Goal: Task Accomplishment & Management: Manage account settings

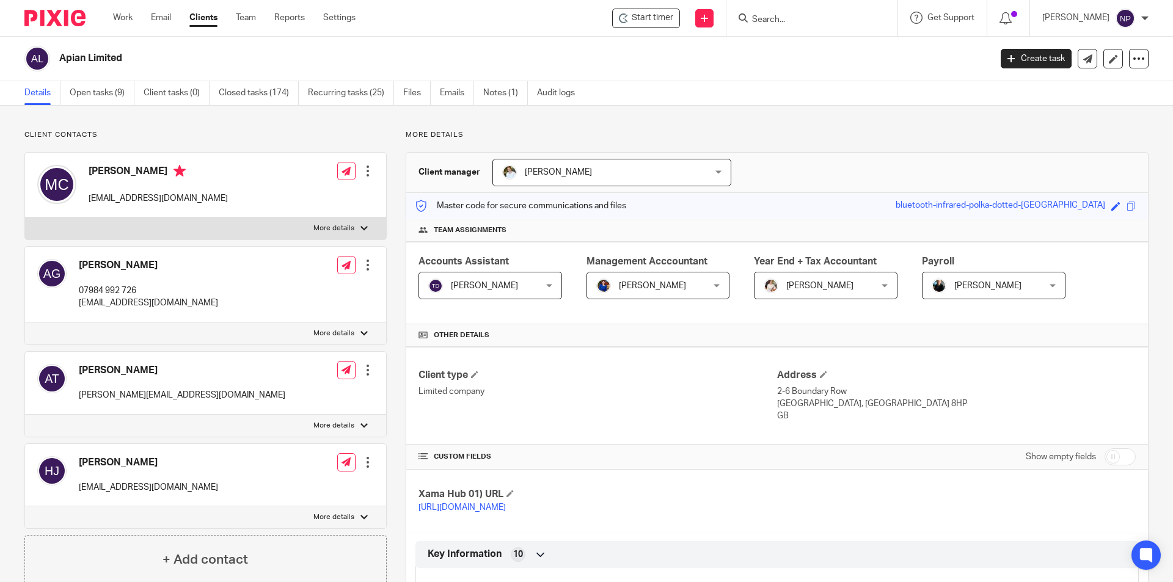
scroll to position [1185, 0]
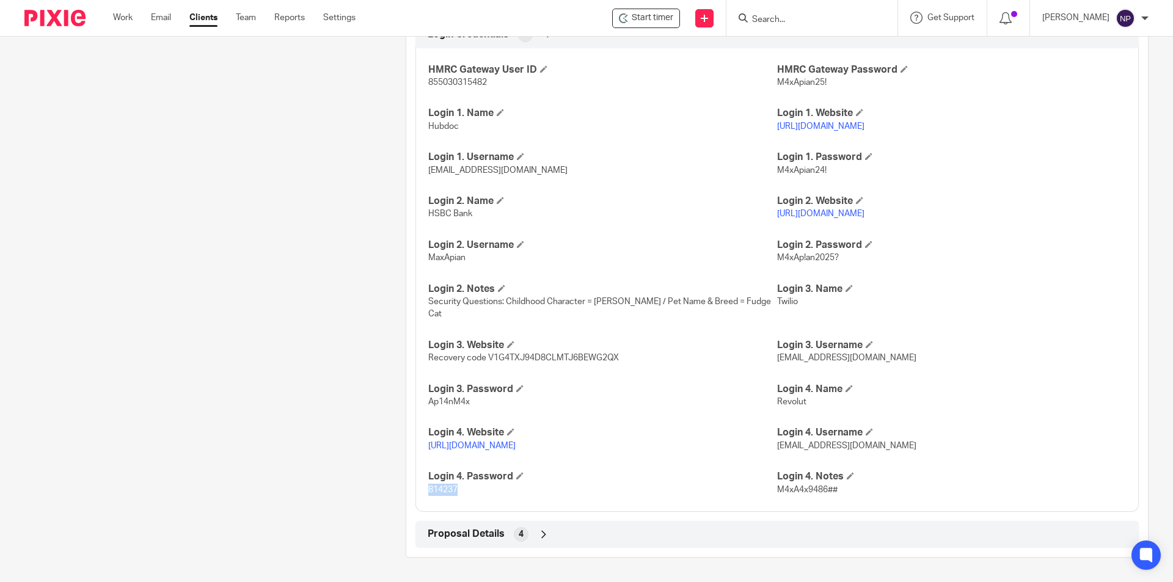
click at [516, 446] on link "[URL][DOMAIN_NAME]" at bounding box center [471, 446] width 87 height 9
click at [516, 444] on link "https://business.revolut.com/overview" at bounding box center [471, 446] width 87 height 9
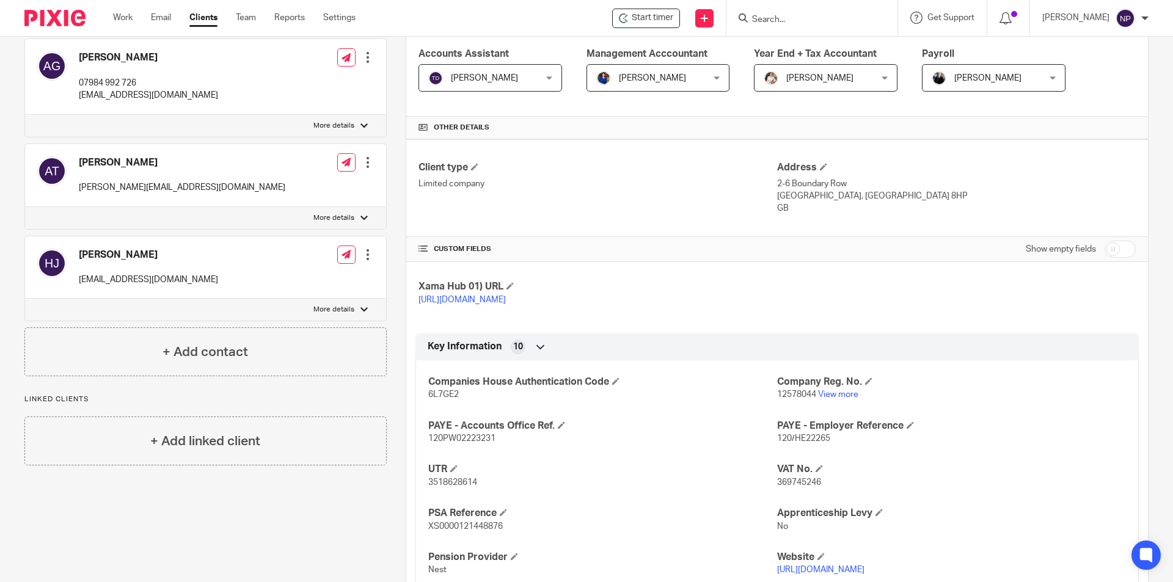
scroll to position [0, 0]
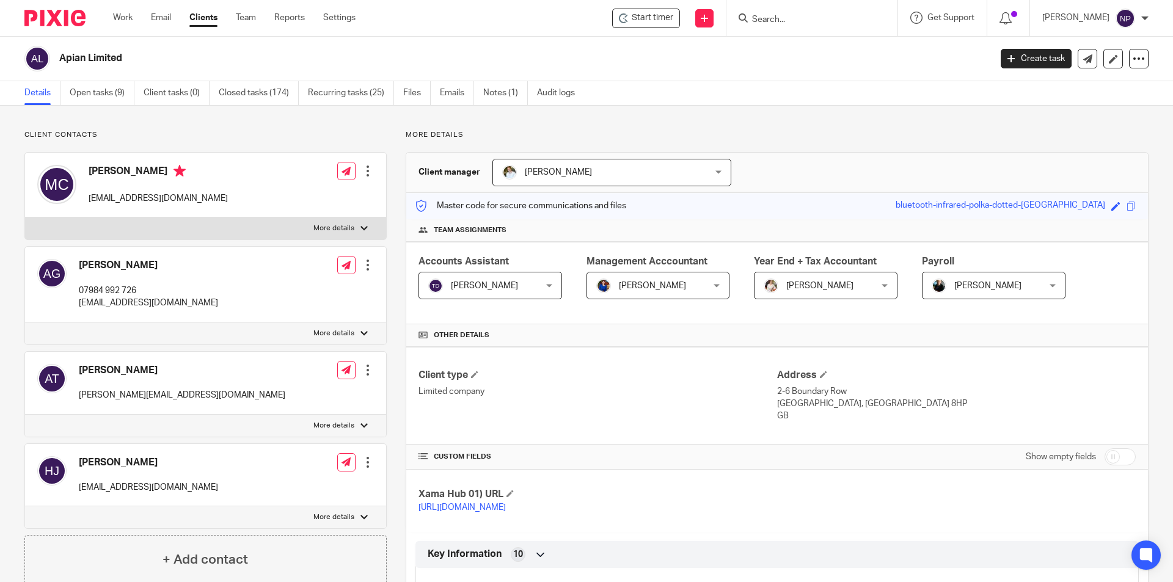
drag, startPoint x: 824, startPoint y: 15, endPoint x: 821, endPoint y: 21, distance: 7.7
click at [822, 19] on input "Search" at bounding box center [806, 20] width 110 height 11
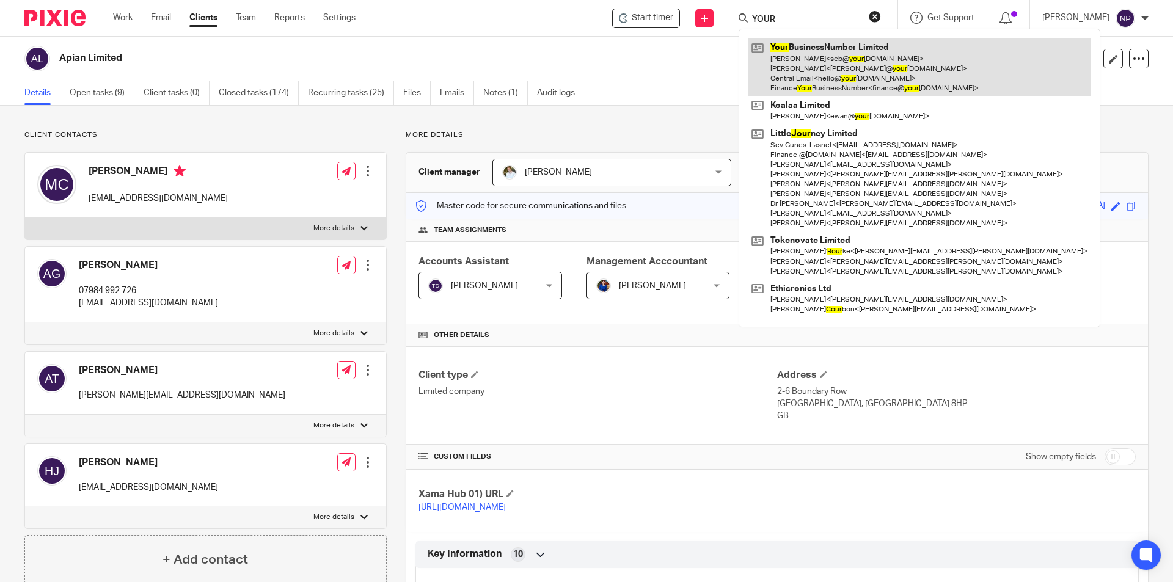
type input "YOUR"
click at [861, 71] on link at bounding box center [919, 67] width 342 height 58
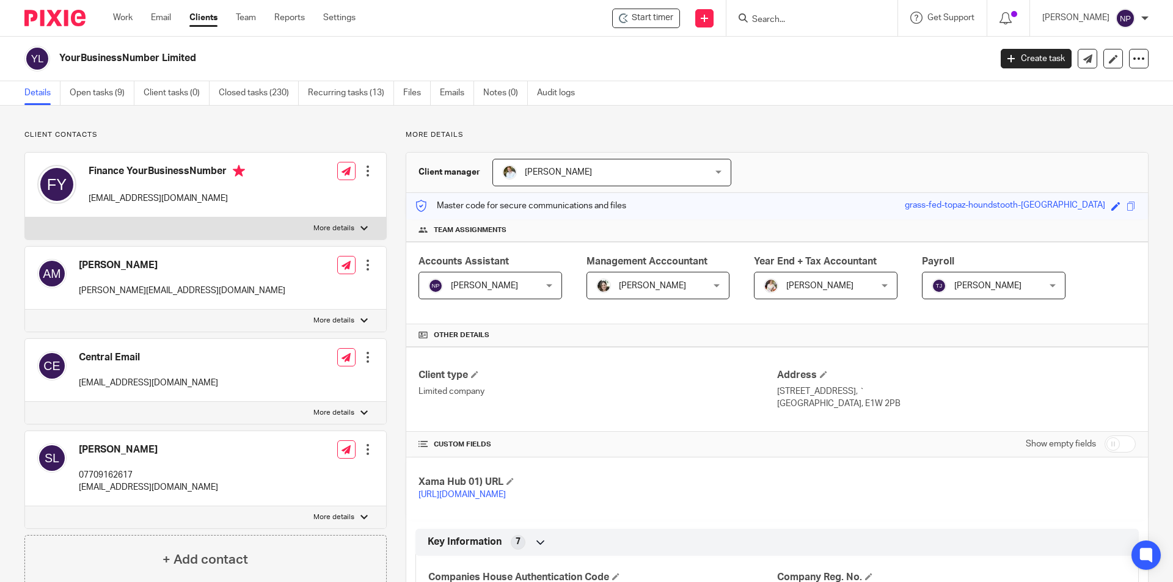
click at [800, 20] on input "Search" at bounding box center [806, 20] width 110 height 11
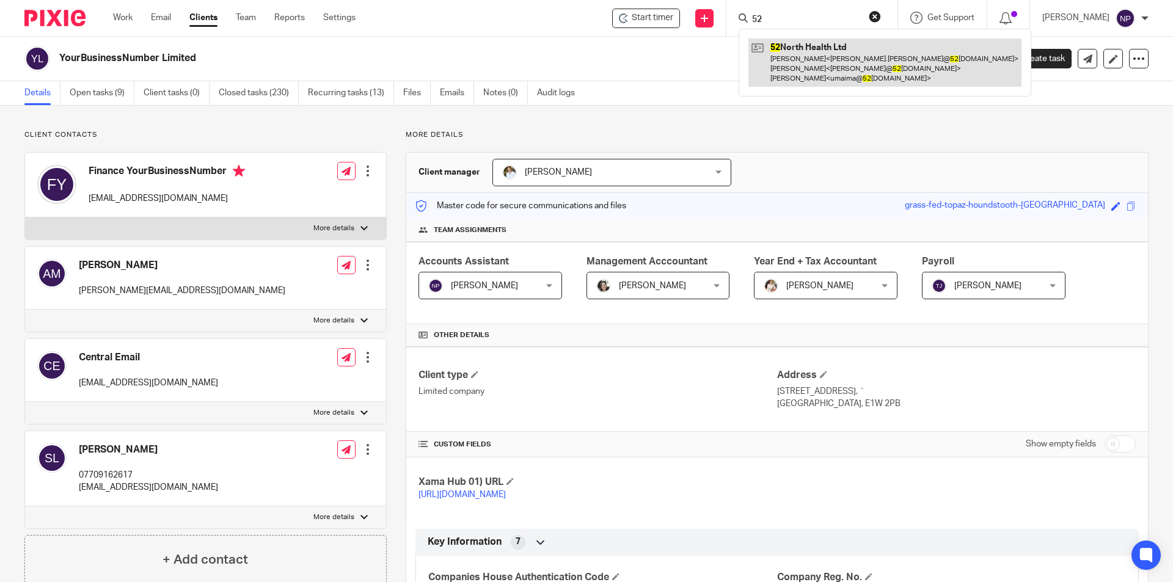
type input "52"
click at [792, 44] on link at bounding box center [884, 62] width 273 height 48
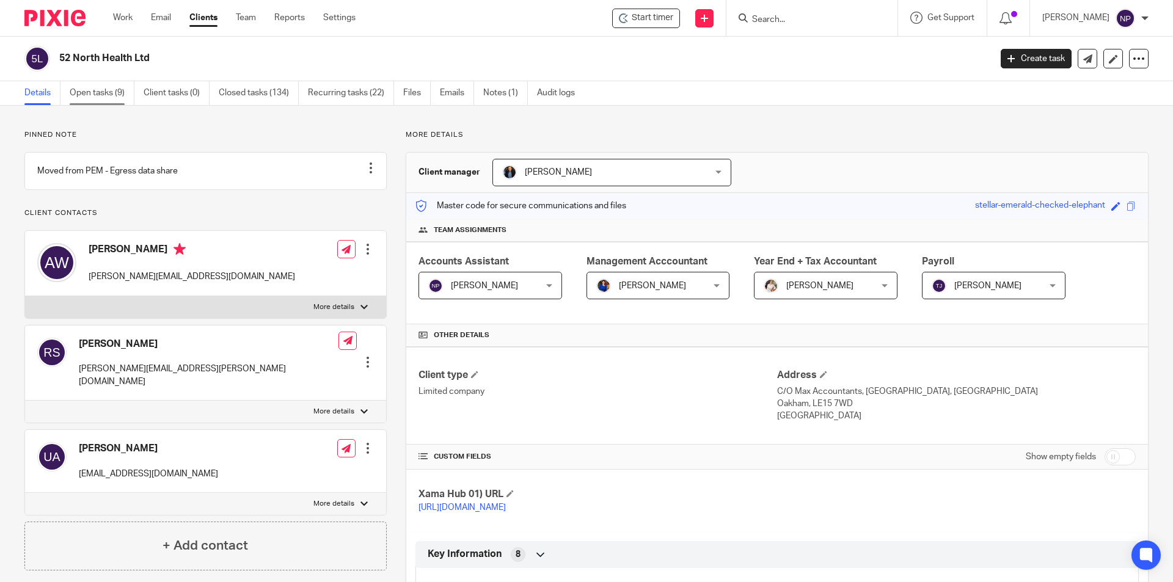
click at [125, 98] on link "Open tasks (9)" at bounding box center [102, 93] width 65 height 24
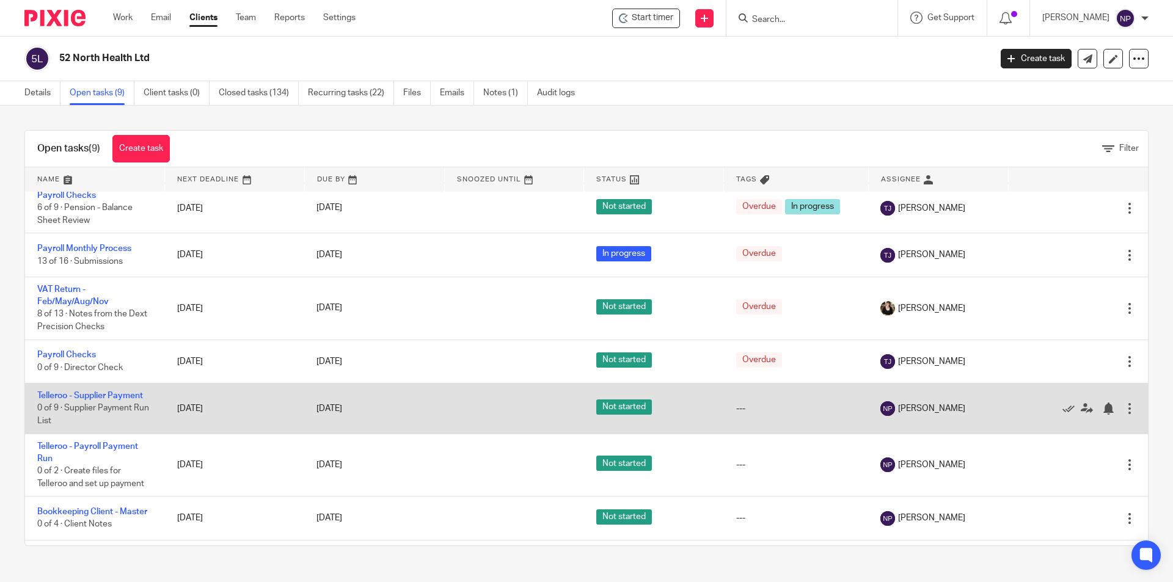
scroll to position [122, 0]
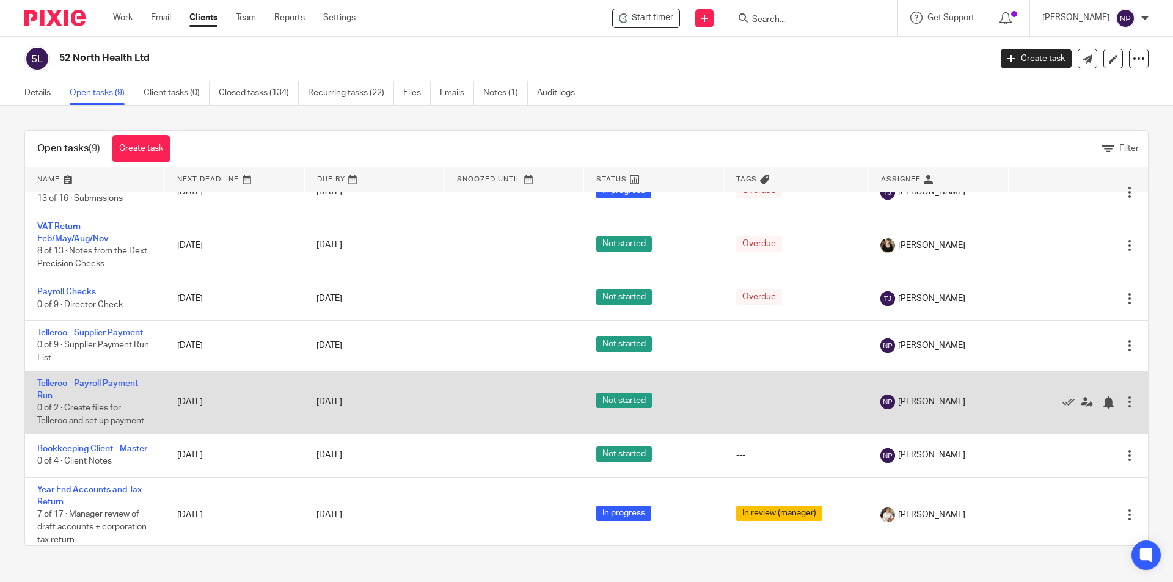
click at [119, 384] on link "Telleroo - Payroll Payment Run" at bounding box center [87, 389] width 101 height 21
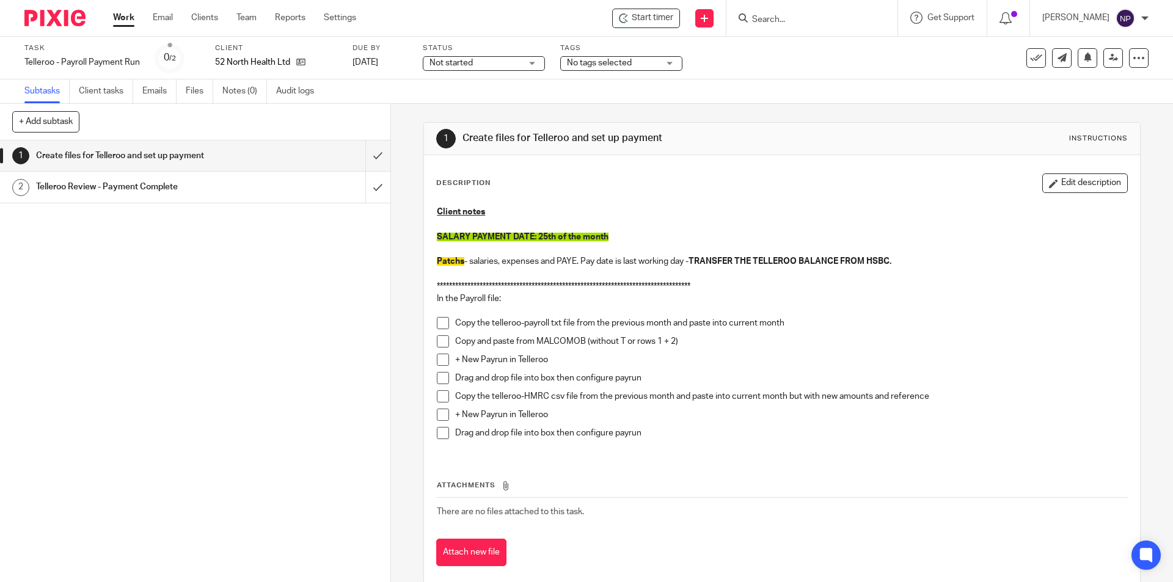
click at [439, 321] on span at bounding box center [443, 323] width 12 height 12
click at [442, 339] on span at bounding box center [443, 341] width 12 height 12
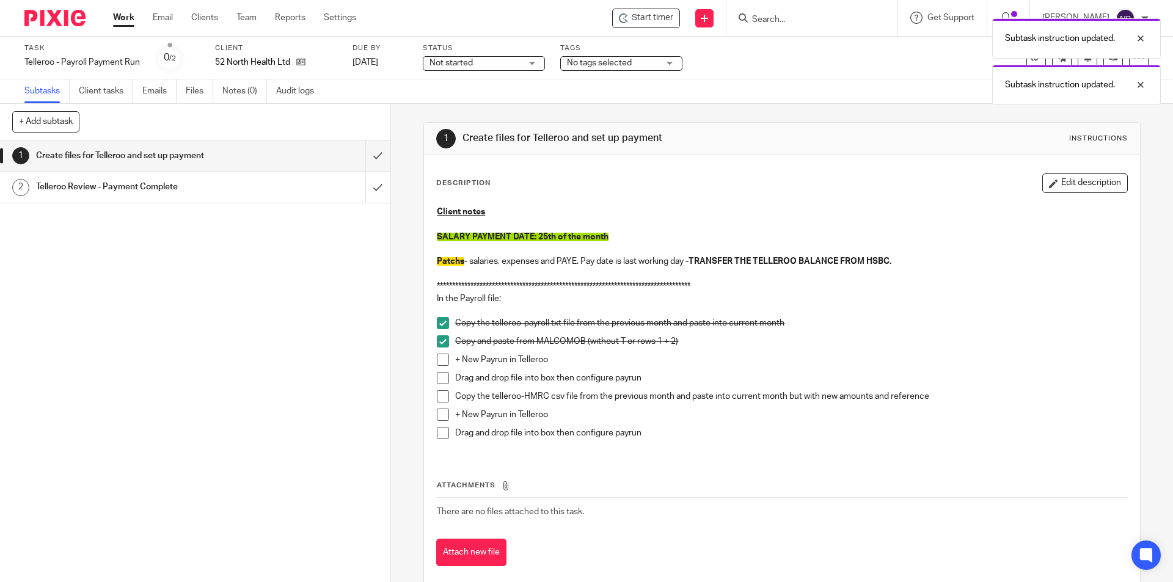
click at [441, 357] on span at bounding box center [443, 360] width 12 height 12
click at [443, 376] on span at bounding box center [443, 378] width 12 height 12
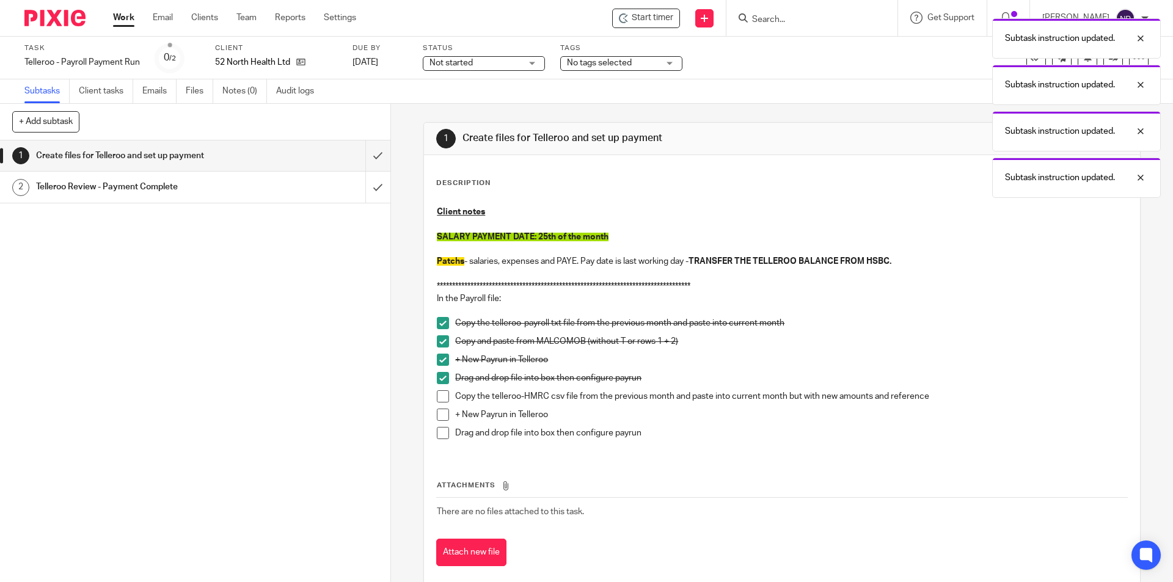
click at [440, 400] on span at bounding box center [443, 396] width 12 height 12
click at [440, 417] on span at bounding box center [443, 415] width 12 height 12
click at [439, 432] on span at bounding box center [443, 433] width 12 height 12
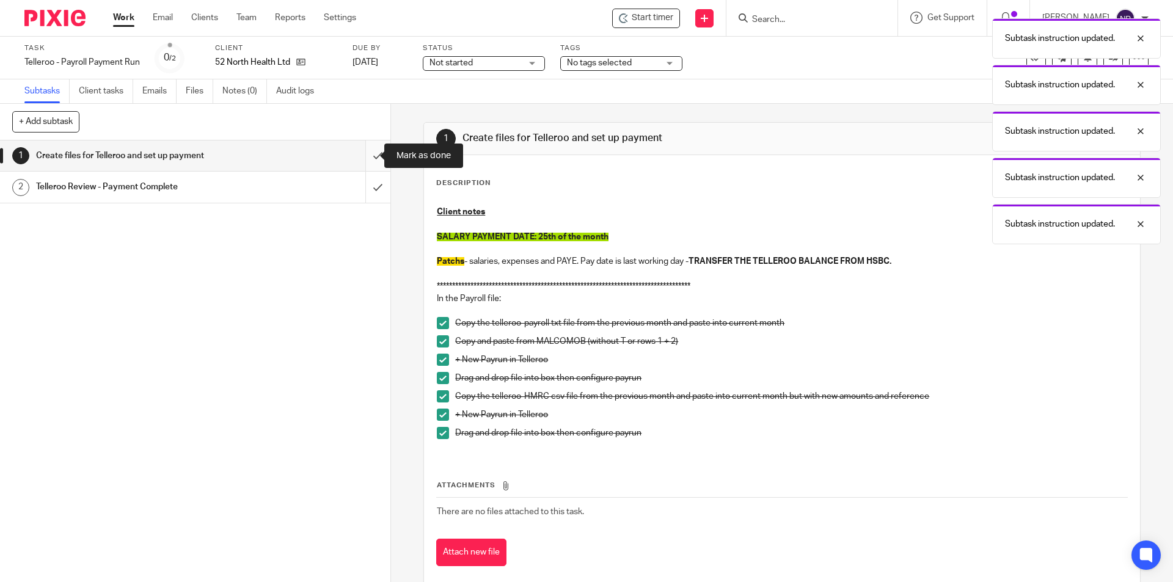
click at [370, 160] on input "submit" at bounding box center [195, 156] width 390 height 31
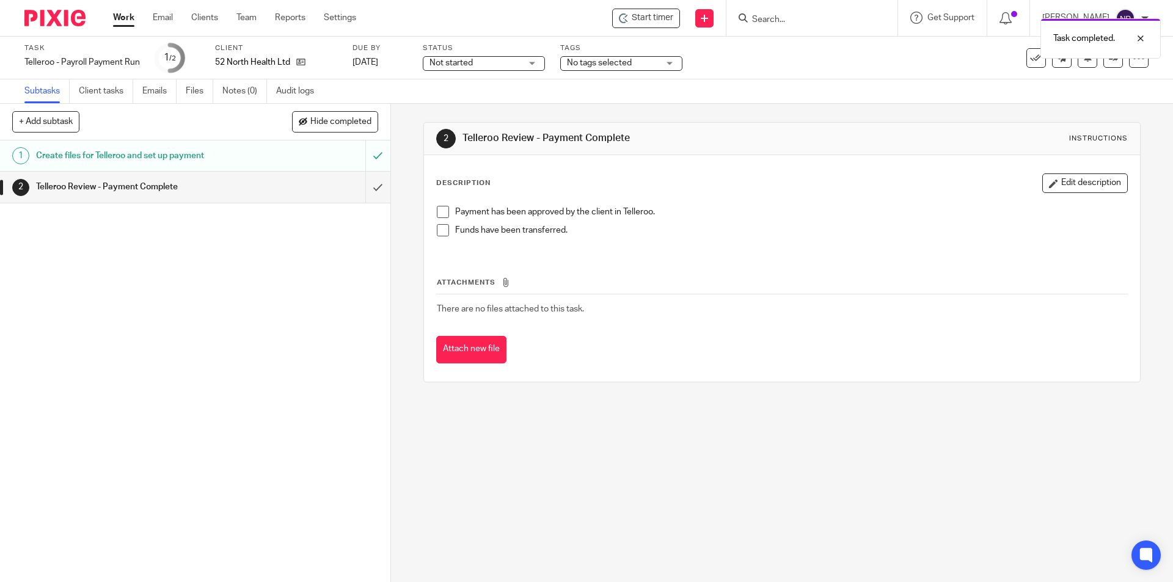
click at [520, 68] on span "Not started" at bounding box center [476, 63] width 92 height 13
click at [468, 109] on span "In progress" at bounding box center [452, 107] width 43 height 9
drag, startPoint x: 605, startPoint y: 65, endPoint x: 618, endPoint y: 97, distance: 34.0
click at [606, 65] on span "No tags selected" at bounding box center [599, 63] width 65 height 9
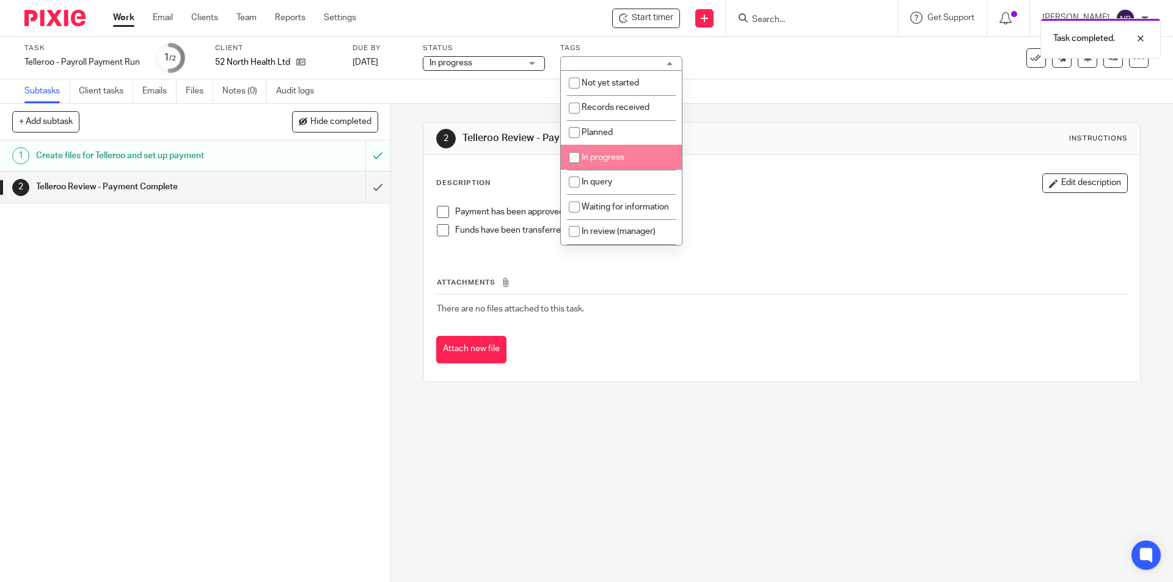
click at [619, 155] on span "In progress" at bounding box center [603, 157] width 43 height 9
checkbox input "true"
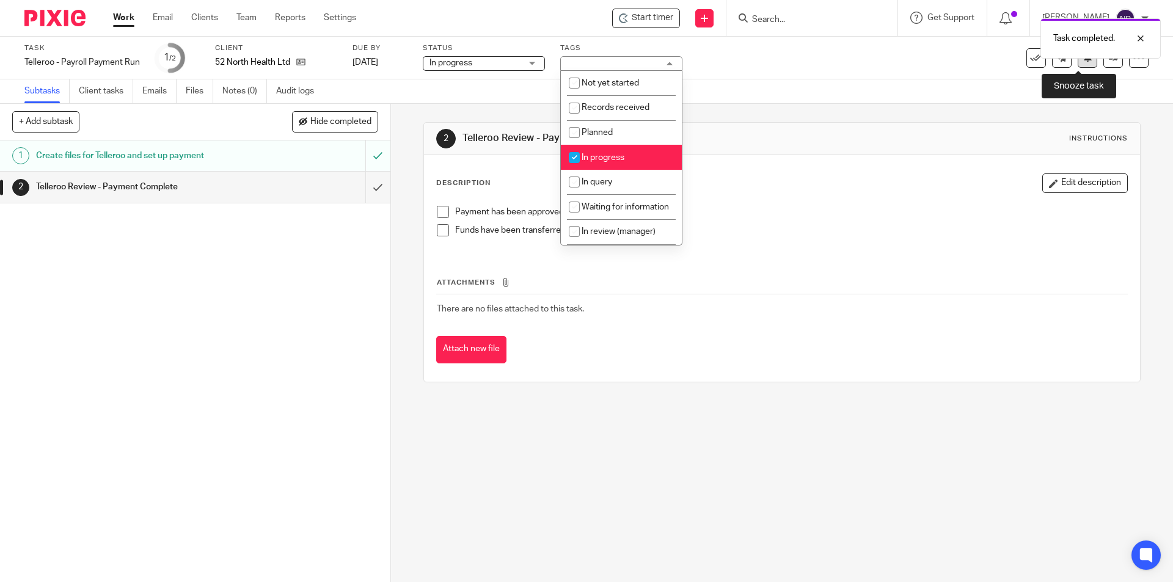
click at [1084, 60] on button at bounding box center [1088, 58] width 20 height 20
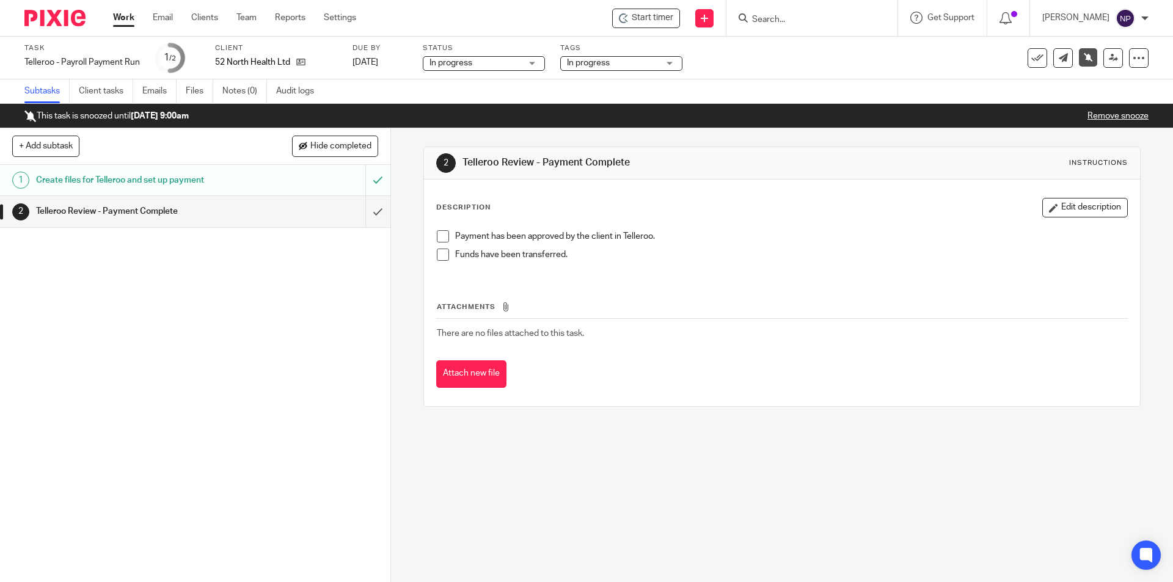
click at [306, 62] on div "52 North Health Ltd" at bounding box center [276, 62] width 122 height 12
click at [299, 62] on icon at bounding box center [300, 61] width 9 height 9
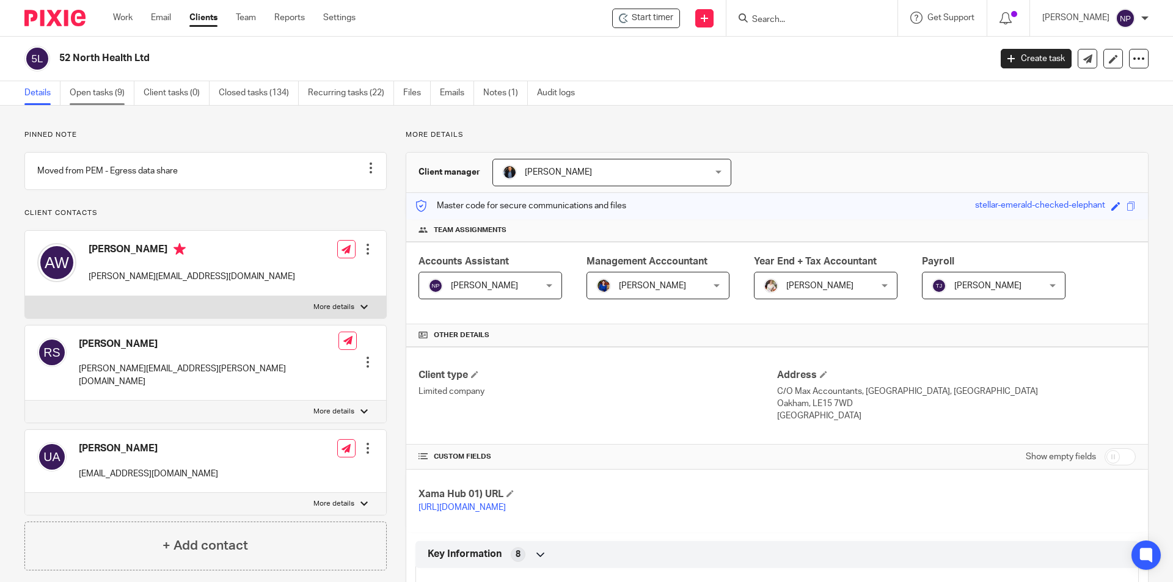
click at [120, 101] on link "Open tasks (9)" at bounding box center [102, 93] width 65 height 24
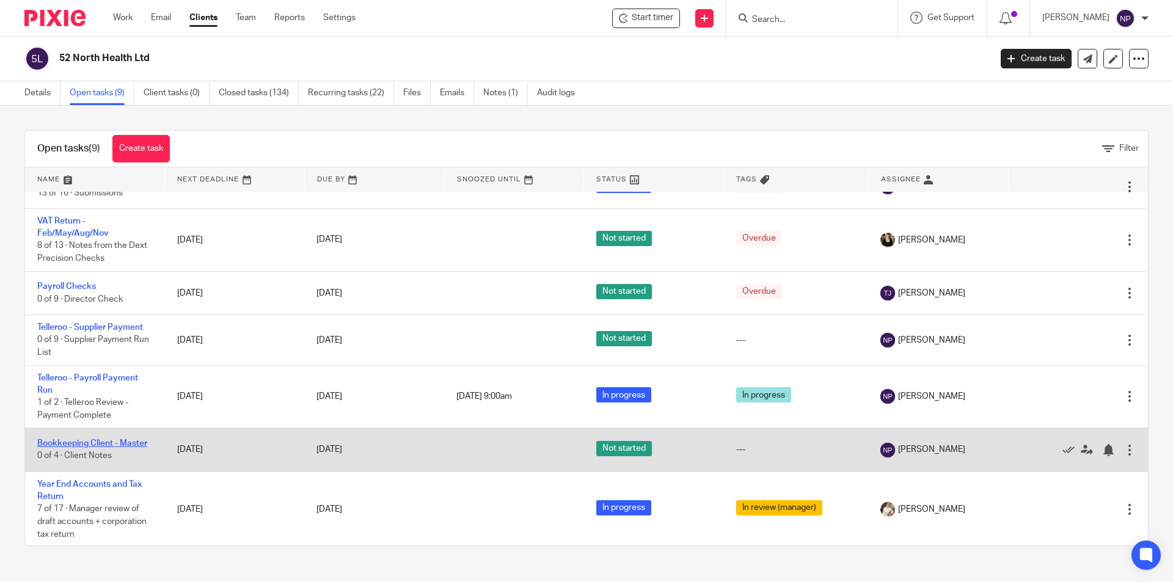
scroll to position [129, 0]
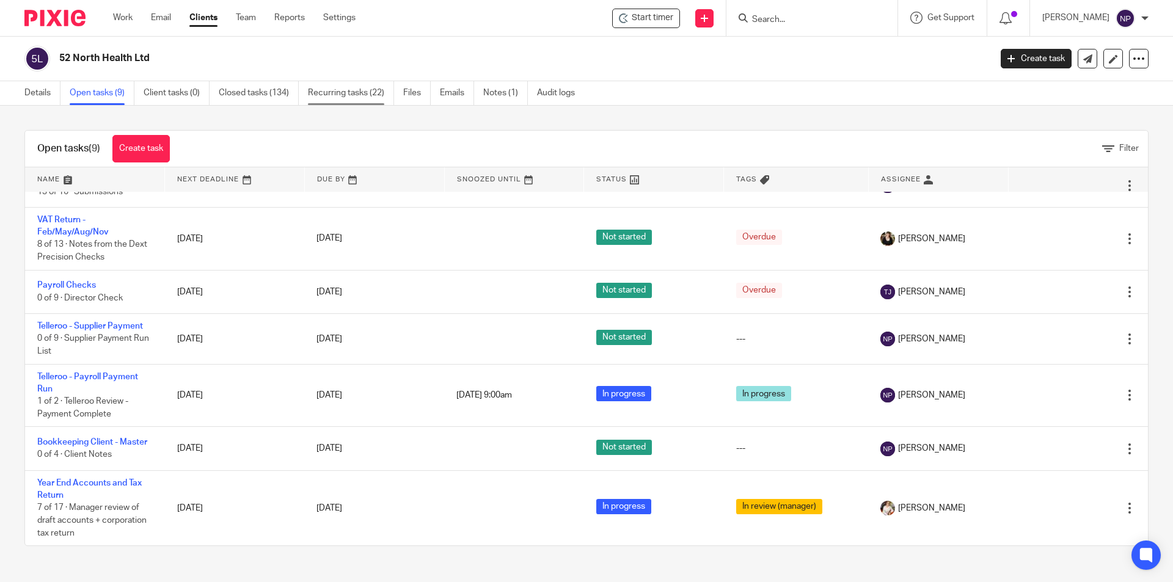
click at [367, 94] on link "Recurring tasks (22)" at bounding box center [351, 93] width 86 height 24
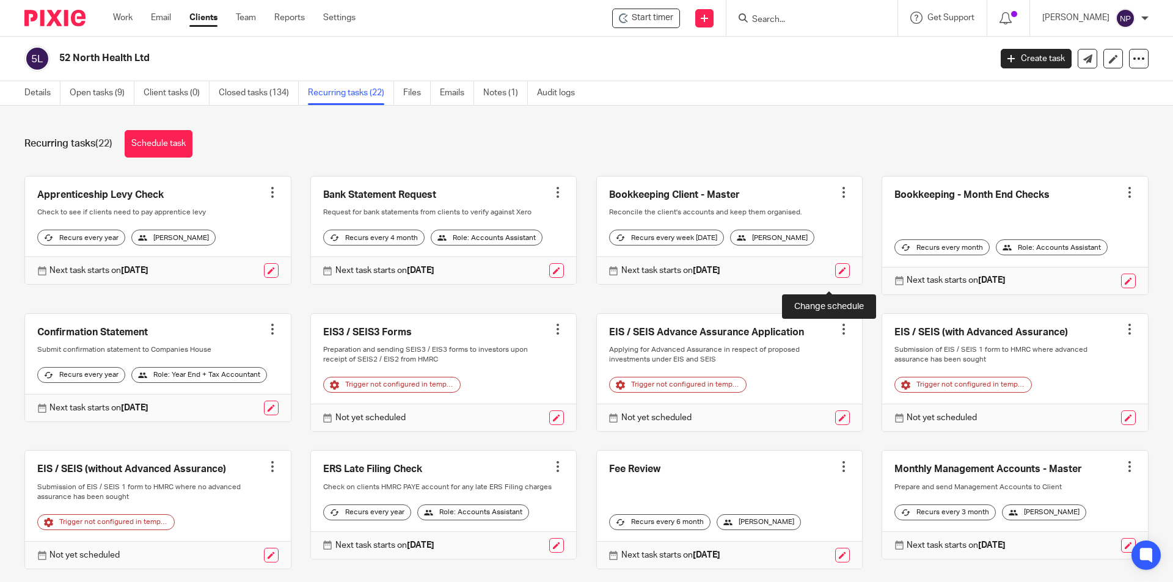
click at [835, 278] on link at bounding box center [842, 270] width 15 height 15
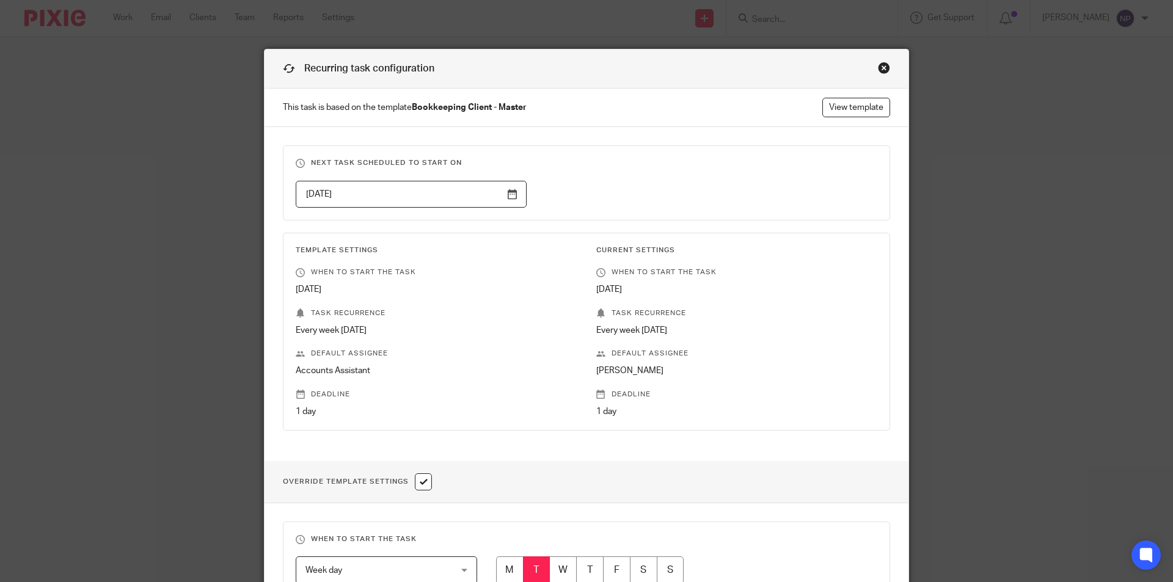
scroll to position [61, 0]
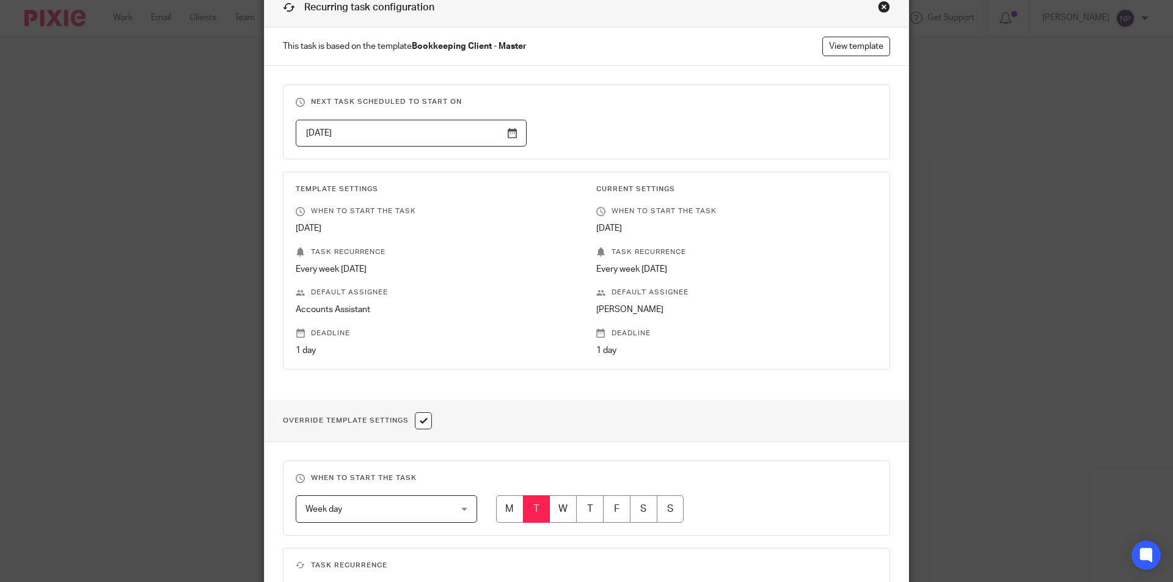
click at [592, 510] on input "radio" at bounding box center [589, 508] width 27 height 27
radio input "true"
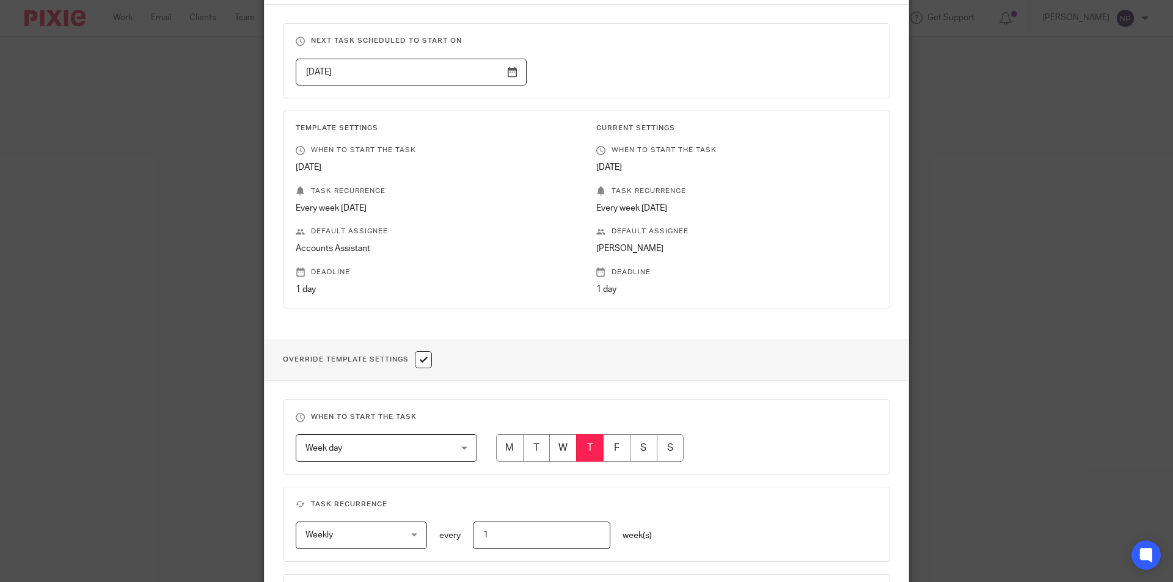
scroll to position [0, 0]
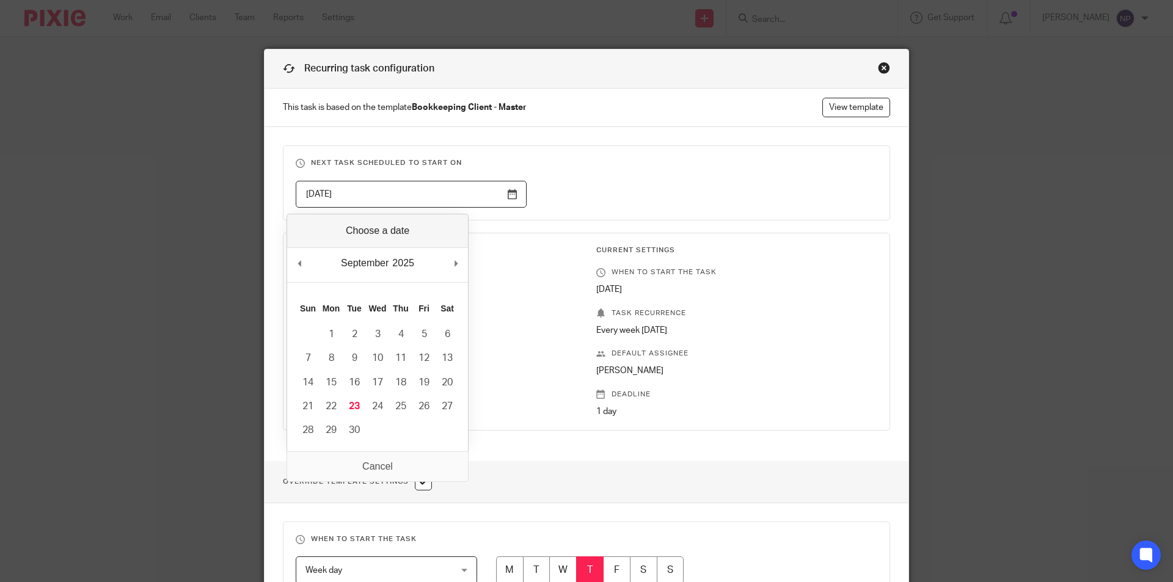
click at [502, 194] on input "[DATE]" at bounding box center [411, 194] width 231 height 27
type input "[DATE]"
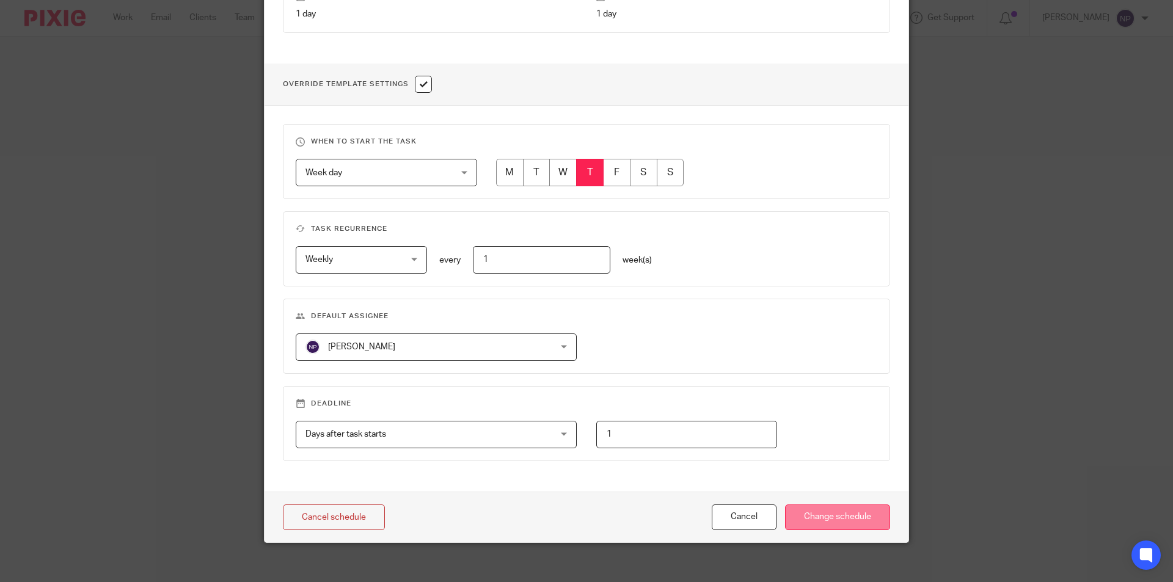
scroll to position [408, 0]
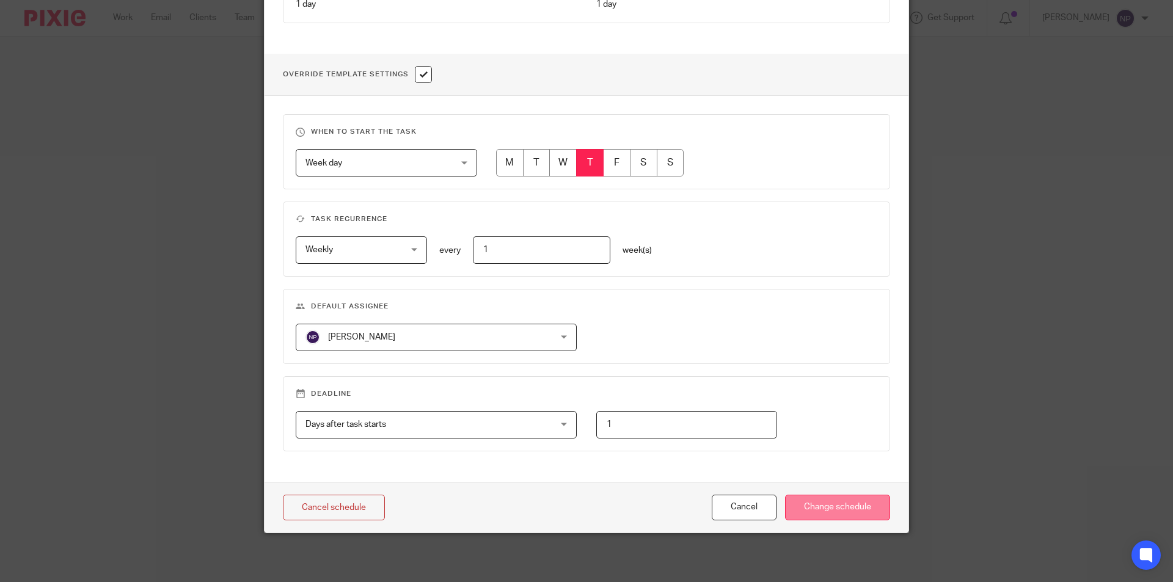
click at [817, 513] on input "Change schedule" at bounding box center [837, 508] width 105 height 26
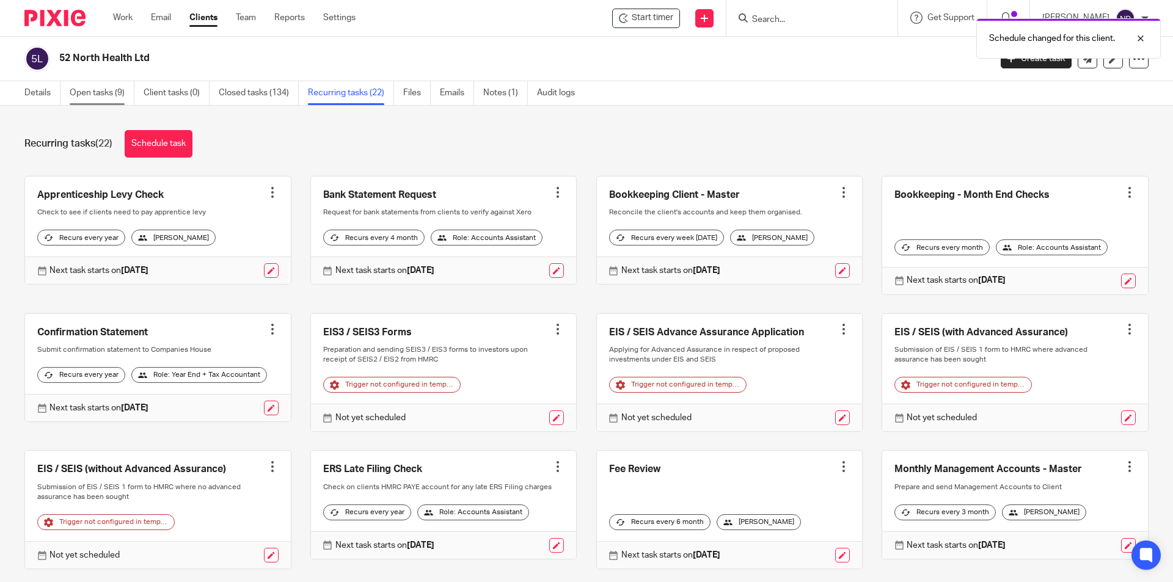
click at [105, 93] on link "Open tasks (9)" at bounding box center [102, 93] width 65 height 24
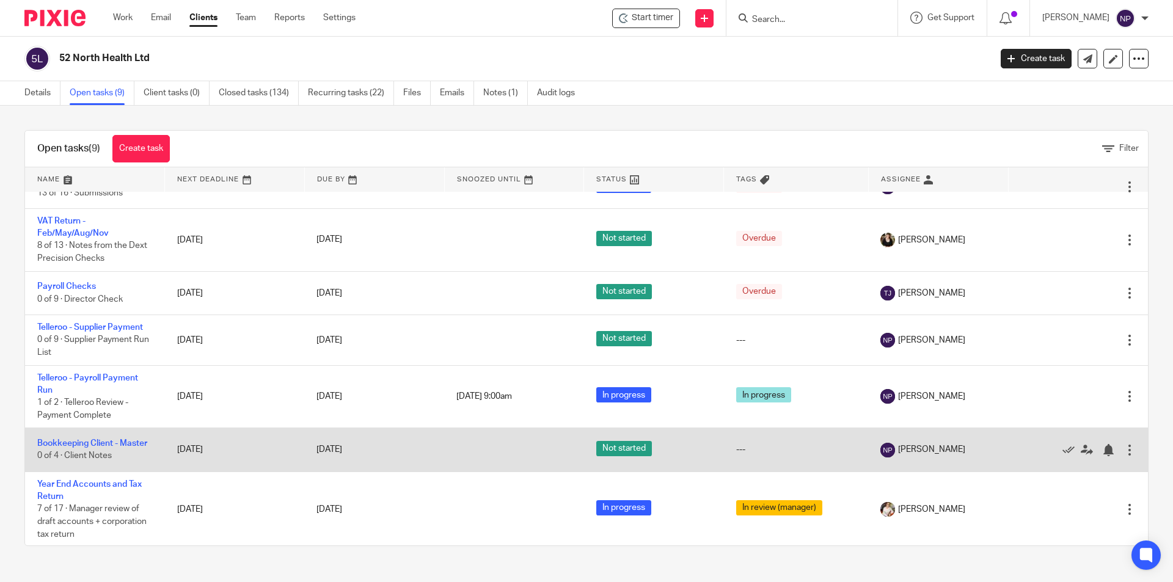
scroll to position [129, 0]
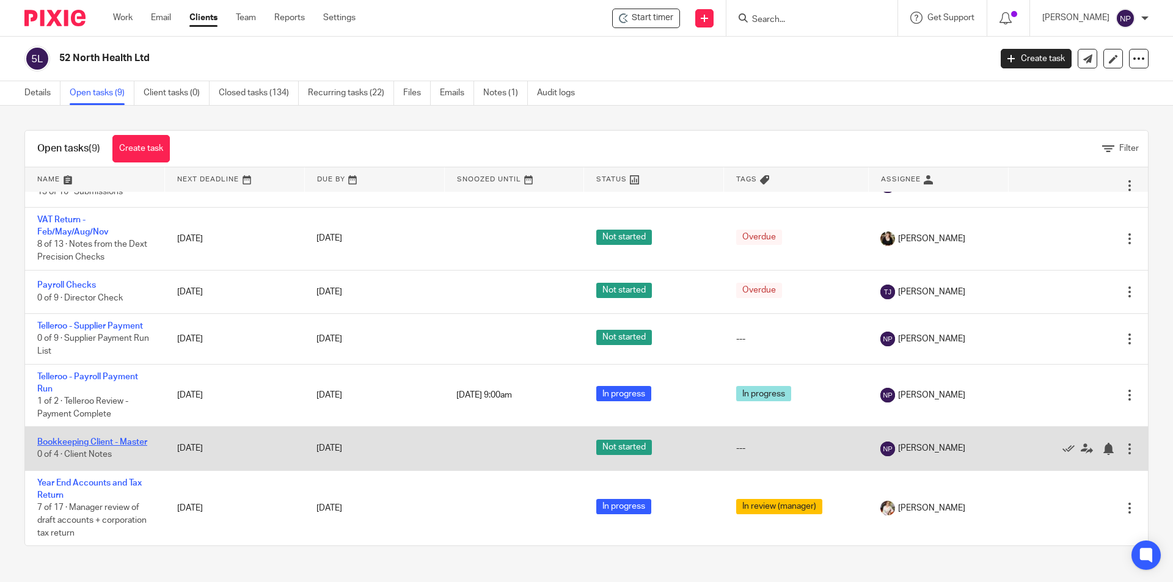
click at [134, 444] on link "Bookkeeping Client - Master" at bounding box center [92, 442] width 110 height 9
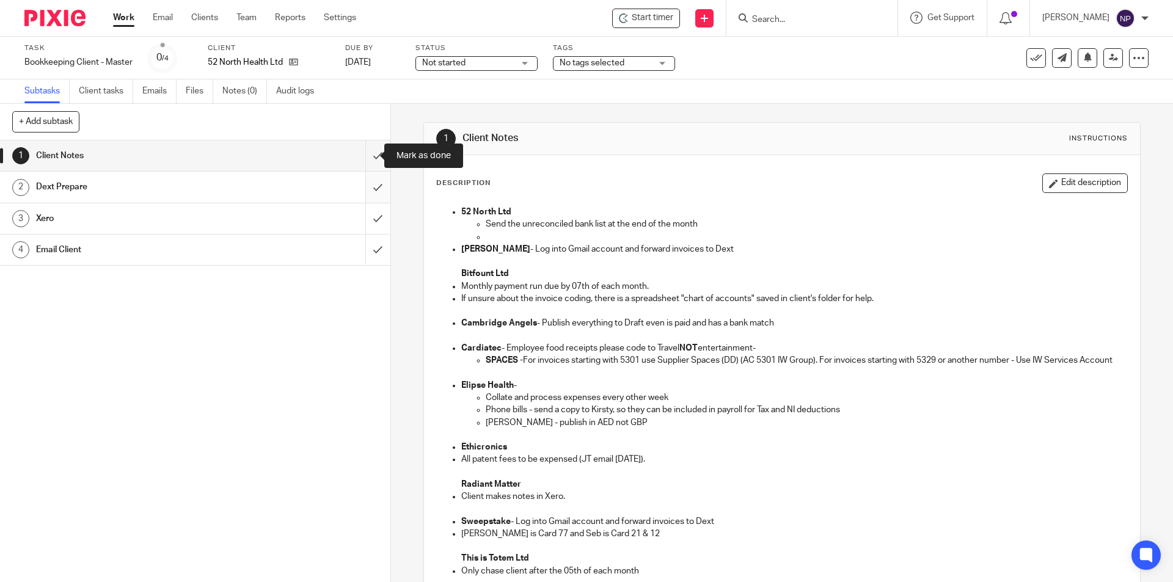
drag, startPoint x: 368, startPoint y: 155, endPoint x: 370, endPoint y: 180, distance: 25.1
click at [368, 156] on input "submit" at bounding box center [195, 156] width 390 height 31
click at [370, 186] on input "submit" at bounding box center [195, 187] width 390 height 31
click at [370, 214] on input "submit" at bounding box center [195, 218] width 390 height 31
click at [367, 244] on input "submit" at bounding box center [195, 250] width 390 height 31
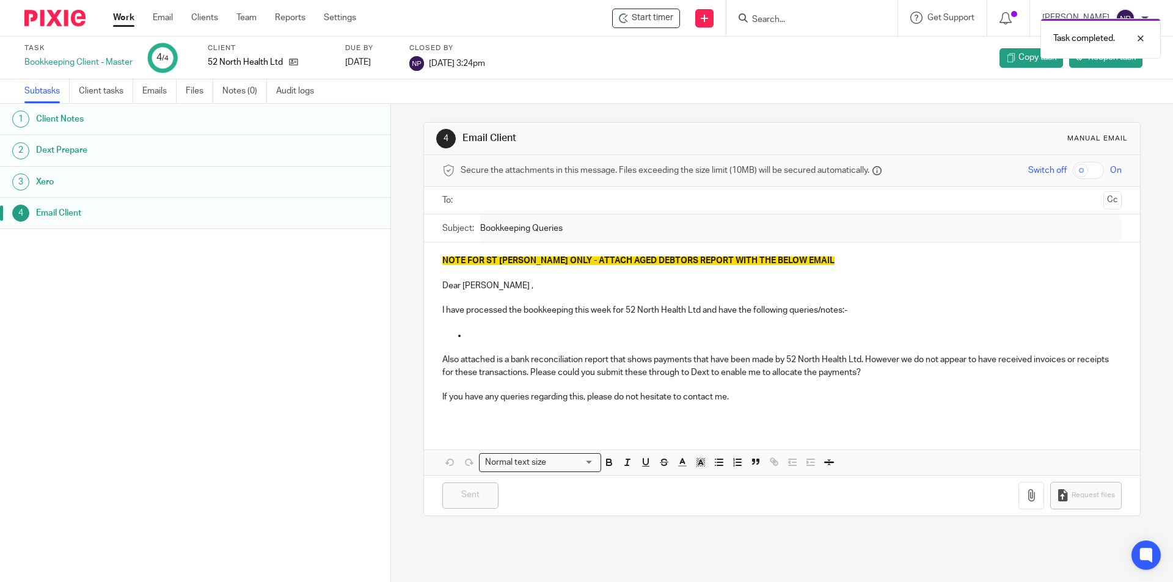
click at [703, 20] on div "Task completed." at bounding box center [874, 35] width 574 height 46
click at [1134, 37] on div at bounding box center [1131, 38] width 33 height 15
click at [712, 18] on link at bounding box center [704, 18] width 18 height 18
click at [718, 77] on link "Create task" at bounding box center [704, 75] width 75 height 18
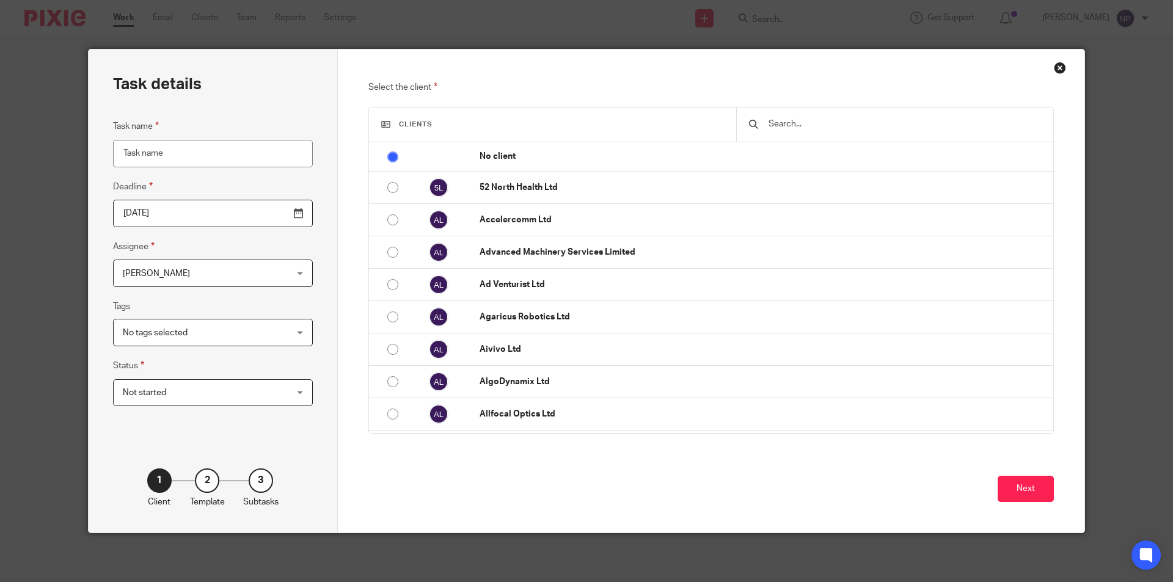
click at [207, 156] on input "Task name" at bounding box center [213, 153] width 200 height 27
type input "52 North - Dext only"
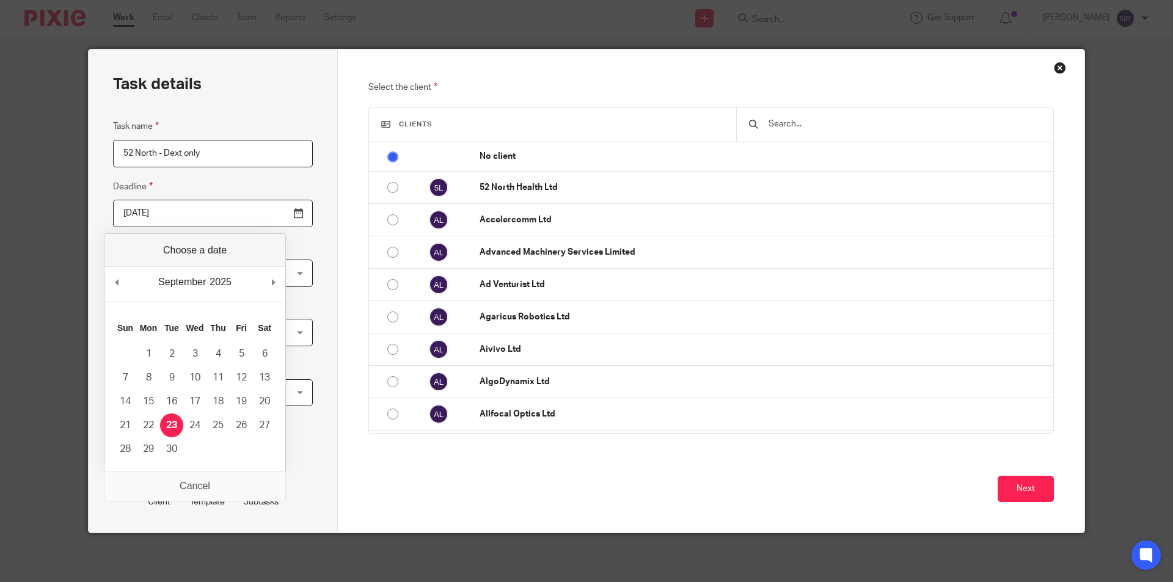
click at [259, 212] on input "[DATE]" at bounding box center [213, 213] width 200 height 27
type input "2025-09-25"
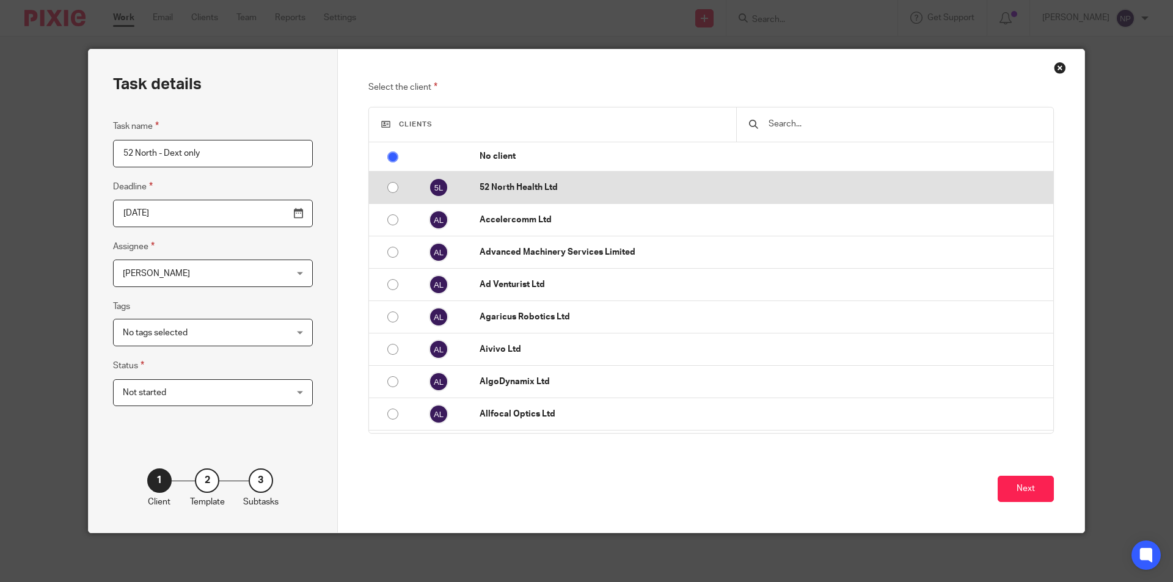
click at [387, 186] on input "radio" at bounding box center [392, 187] width 23 height 23
radio input "false"
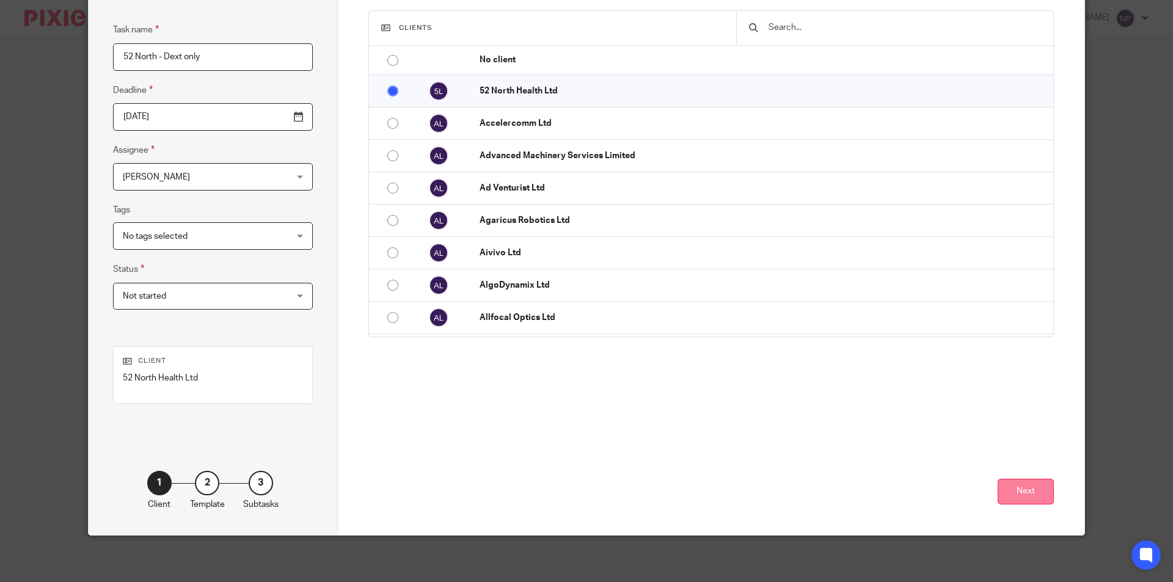
scroll to position [99, 0]
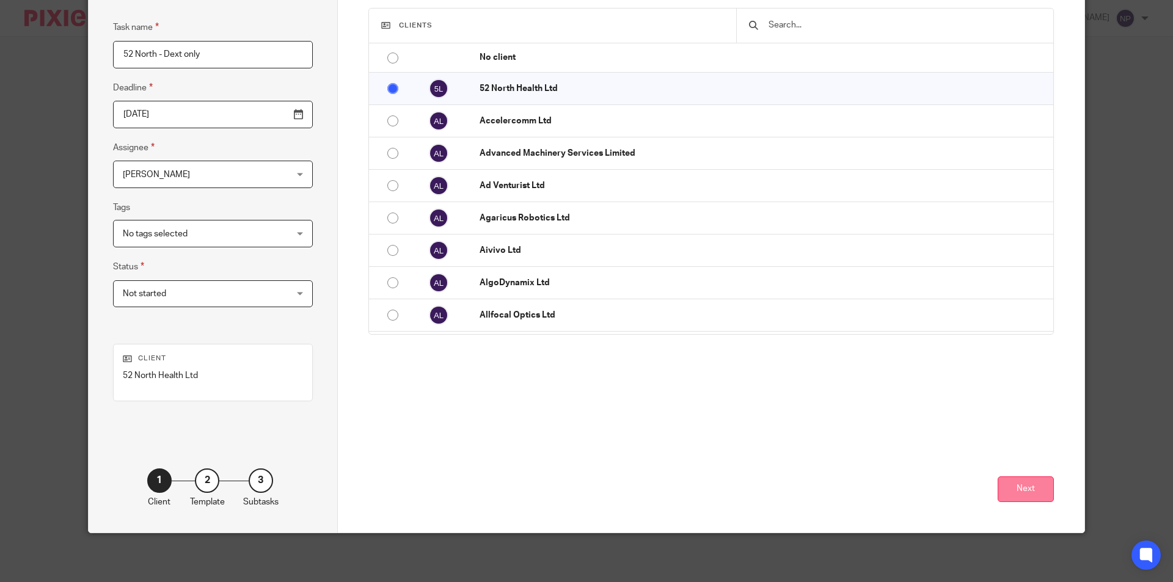
click at [1010, 484] on button "Next" at bounding box center [1026, 490] width 56 height 26
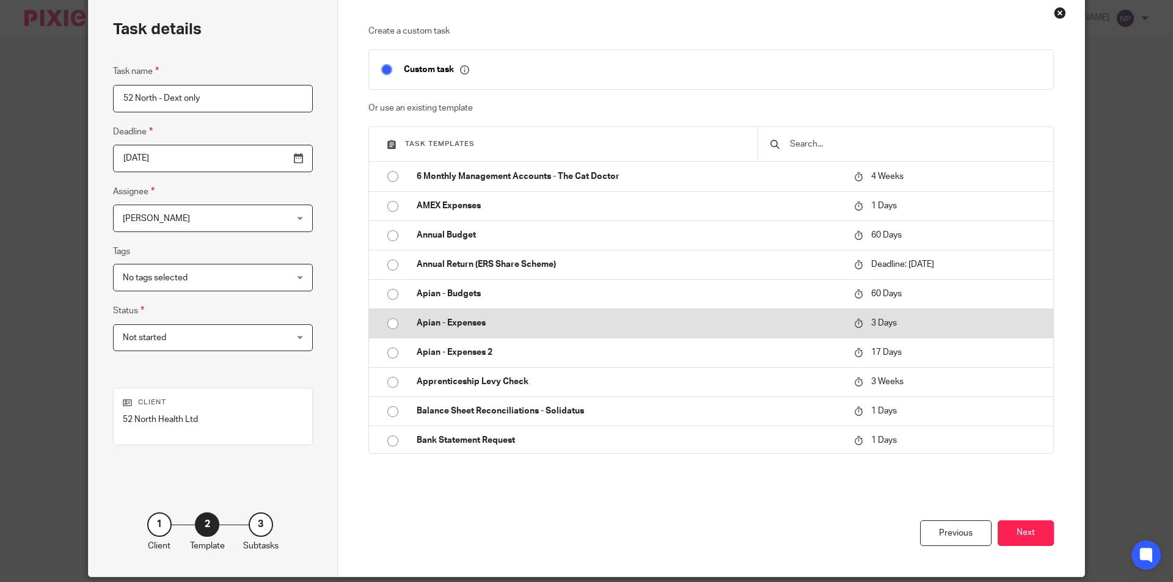
scroll to position [38, 0]
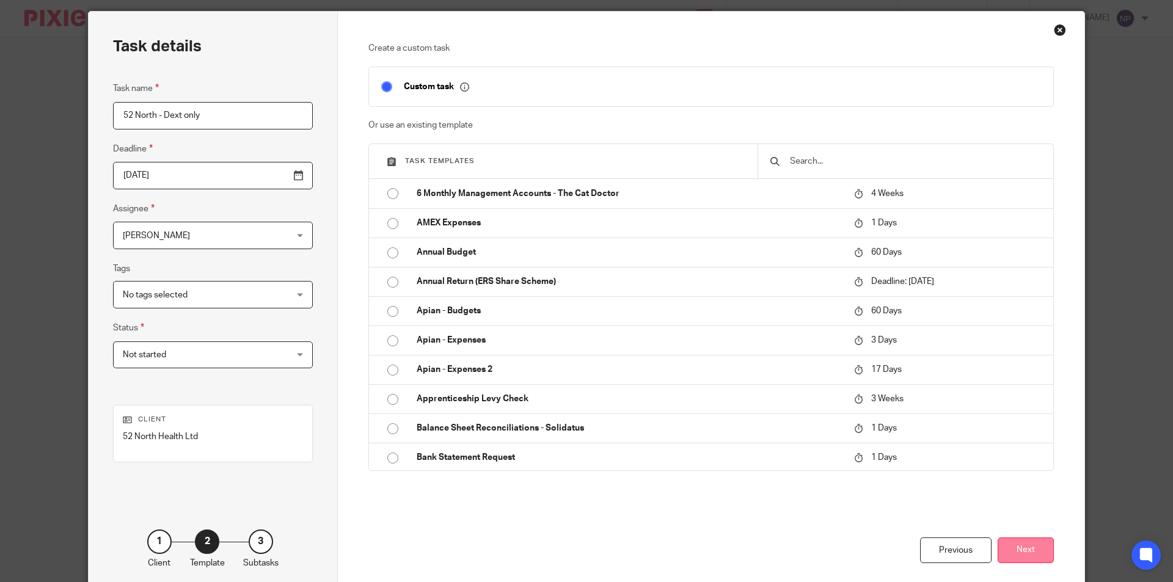
click at [1019, 547] on button "Next" at bounding box center [1026, 551] width 56 height 26
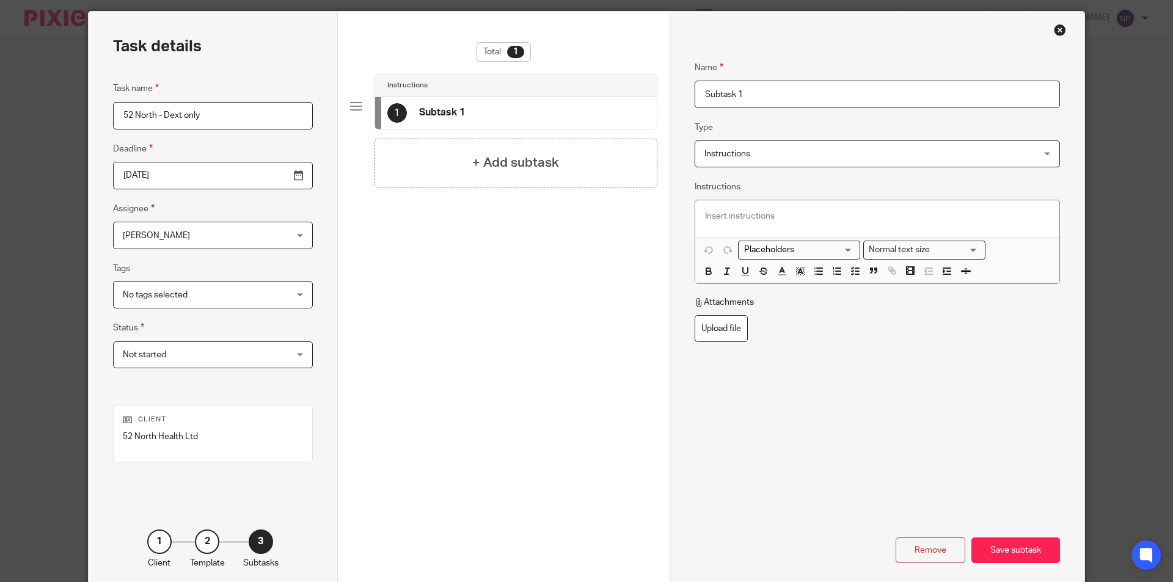
drag, startPoint x: 761, startPoint y: 96, endPoint x: 655, endPoint y: 101, distance: 105.8
click at [648, 106] on div "Task details Task name 52 North - Dext only Deadline 2025-09-25 Assignee Natash…" at bounding box center [587, 303] width 996 height 582
drag, startPoint x: 790, startPoint y: 93, endPoint x: 676, endPoint y: 109, distance: 114.7
click at [676, 109] on div "Name Push Invoices through Dext Type Instructions Instructions Instructions Sen…" at bounding box center [877, 303] width 415 height 582
type input "Dext"
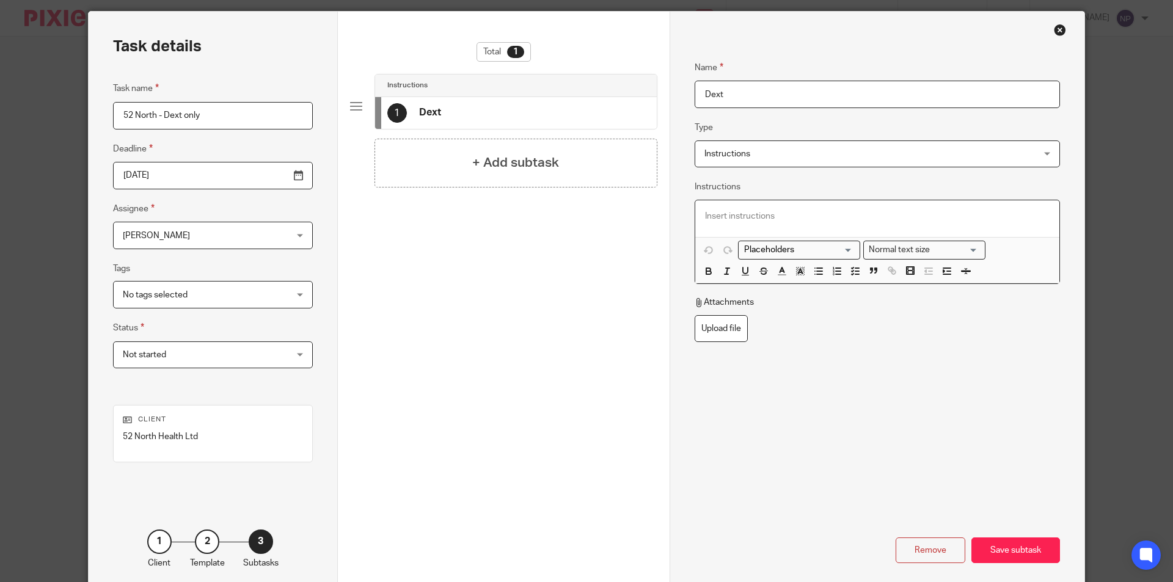
click at [740, 205] on div at bounding box center [877, 218] width 364 height 37
paste div
click at [997, 539] on div "Save subtask" at bounding box center [1015, 551] width 89 height 26
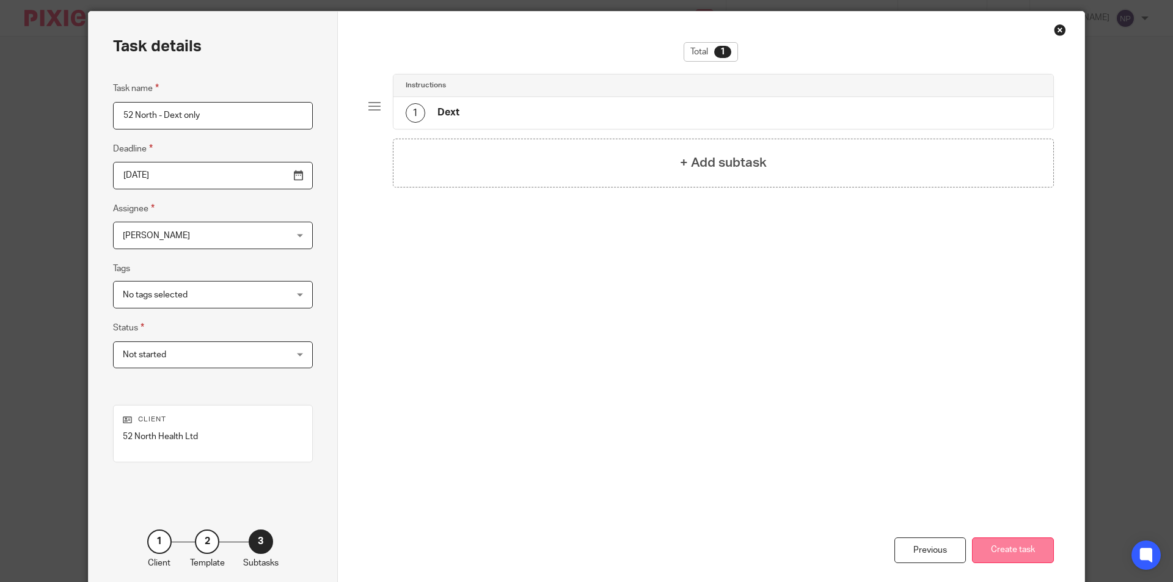
click at [1018, 562] on button "Create task" at bounding box center [1013, 551] width 82 height 26
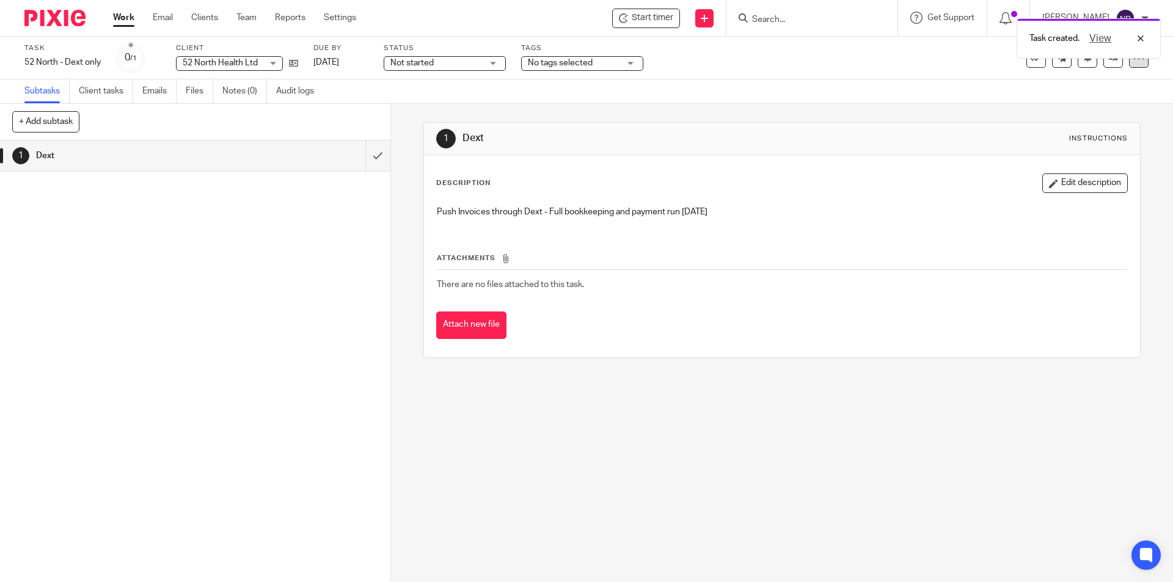
click at [1129, 66] on div at bounding box center [1139, 58] width 20 height 20
click at [1081, 162] on span "Make recurring" at bounding box center [1073, 160] width 58 height 9
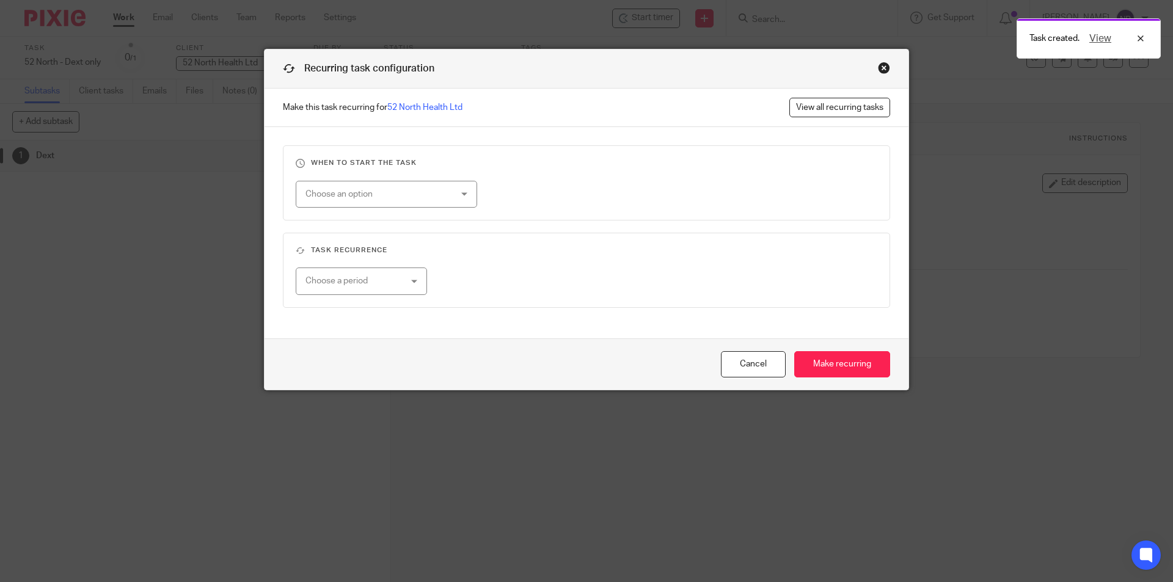
click at [447, 197] on div "Choose an option" at bounding box center [386, 194] width 181 height 27
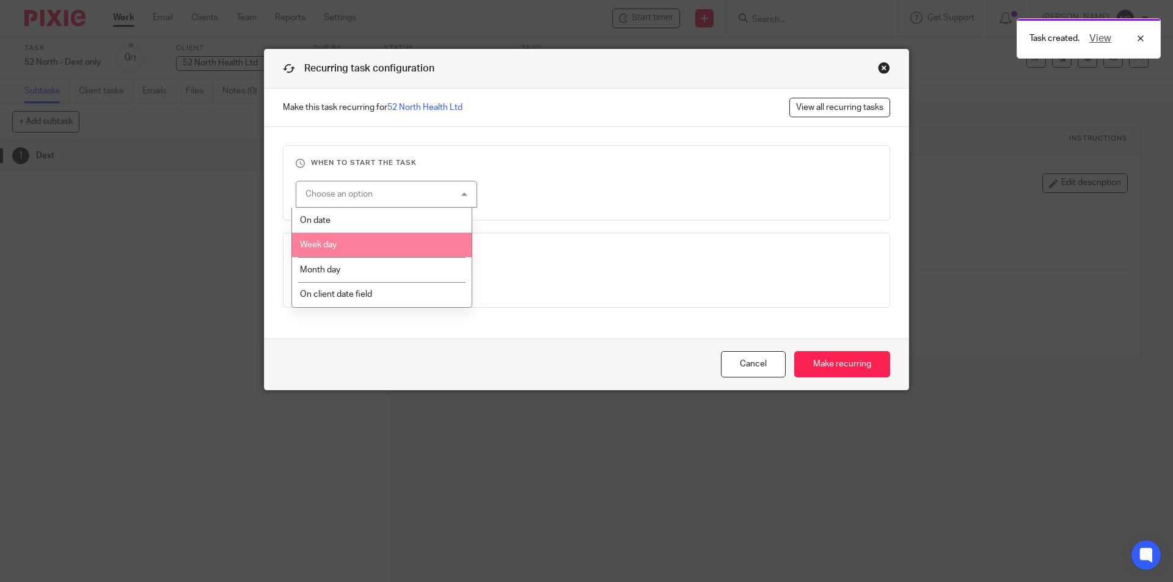
click at [395, 240] on li "Week day" at bounding box center [382, 245] width 180 height 25
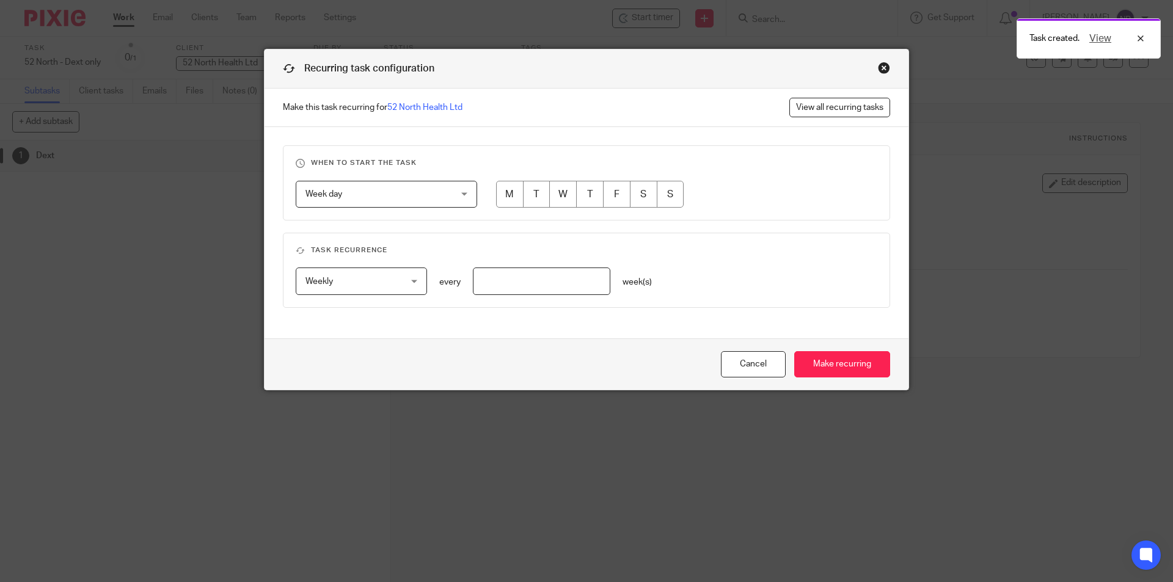
click at [536, 198] on input "radio" at bounding box center [536, 194] width 27 height 27
radio input "true"
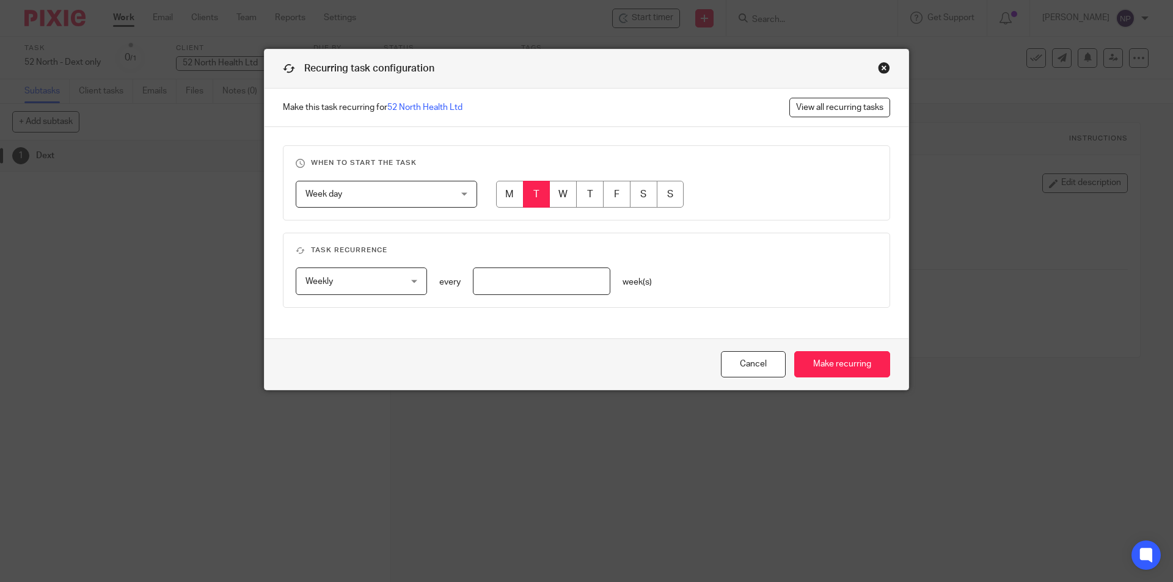
drag, startPoint x: 404, startPoint y: 293, endPoint x: 448, endPoint y: 291, distance: 44.6
click at [405, 293] on div "Weekly Weekly" at bounding box center [361, 281] width 131 height 27
click at [488, 280] on input "number" at bounding box center [542, 281] width 138 height 27
type input "1"
drag, startPoint x: 715, startPoint y: 260, endPoint x: 808, endPoint y: 316, distance: 108.0
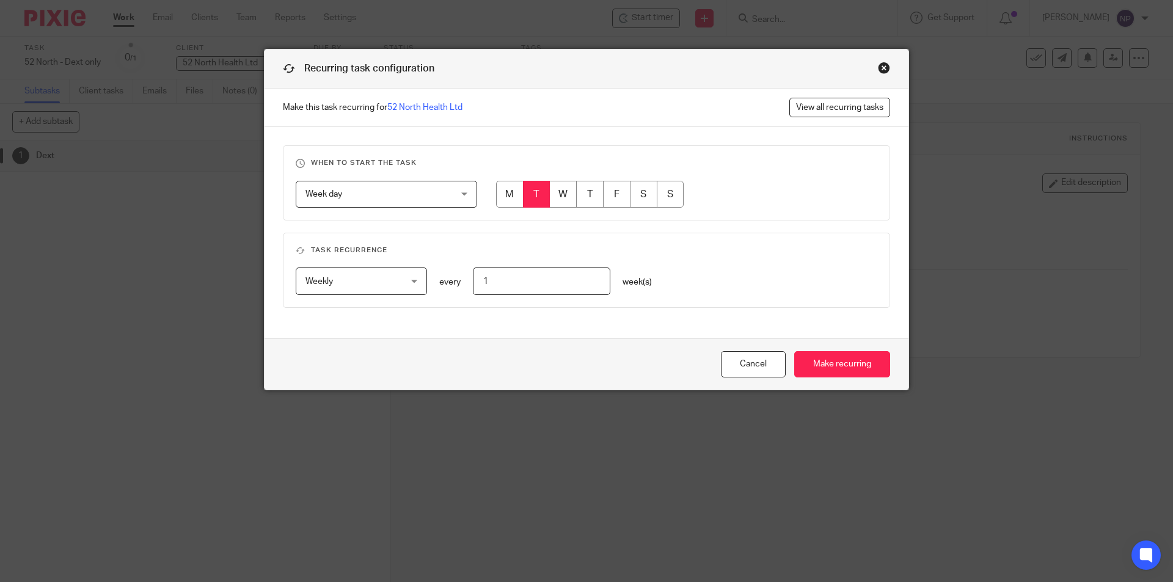
click at [729, 264] on fieldset "Task recurrence Weekly Weekly No repeat Weekly Monthly Yearly weekly every 1 we…" at bounding box center [586, 270] width 607 height 75
click at [830, 365] on input "Make recurring" at bounding box center [842, 364] width 96 height 26
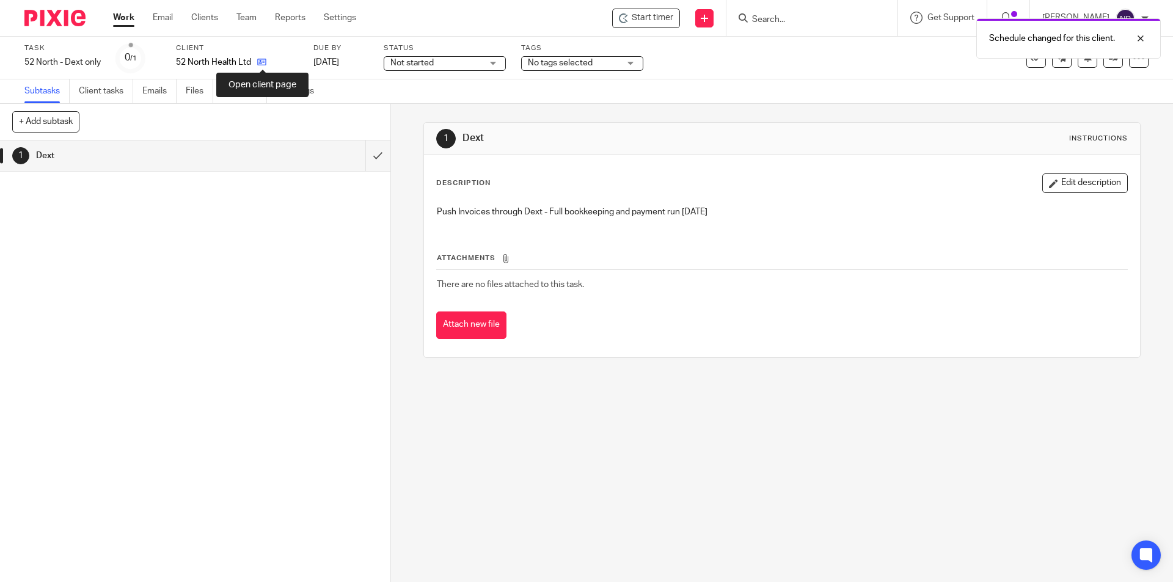
click at [262, 65] on icon at bounding box center [261, 61] width 9 height 9
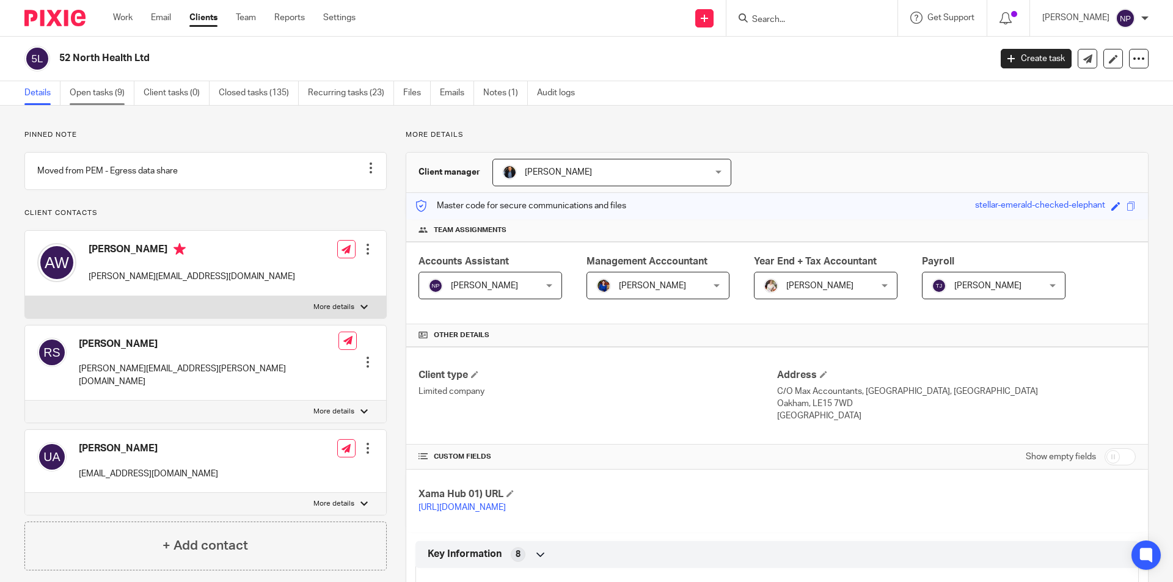
click at [119, 93] on link "Open tasks (9)" at bounding box center [102, 93] width 65 height 24
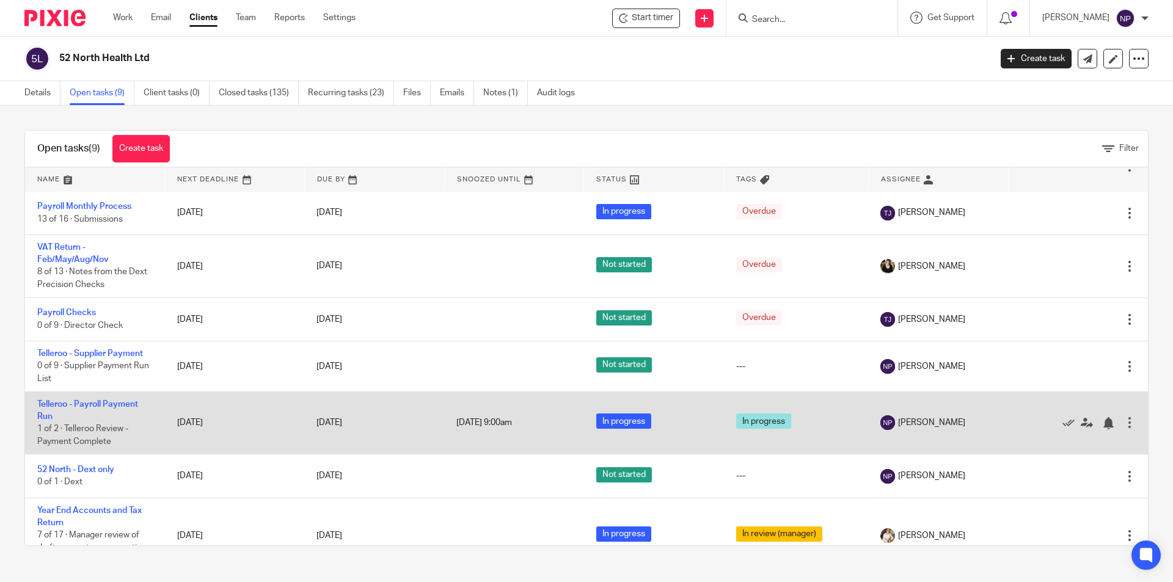
scroll to position [122, 0]
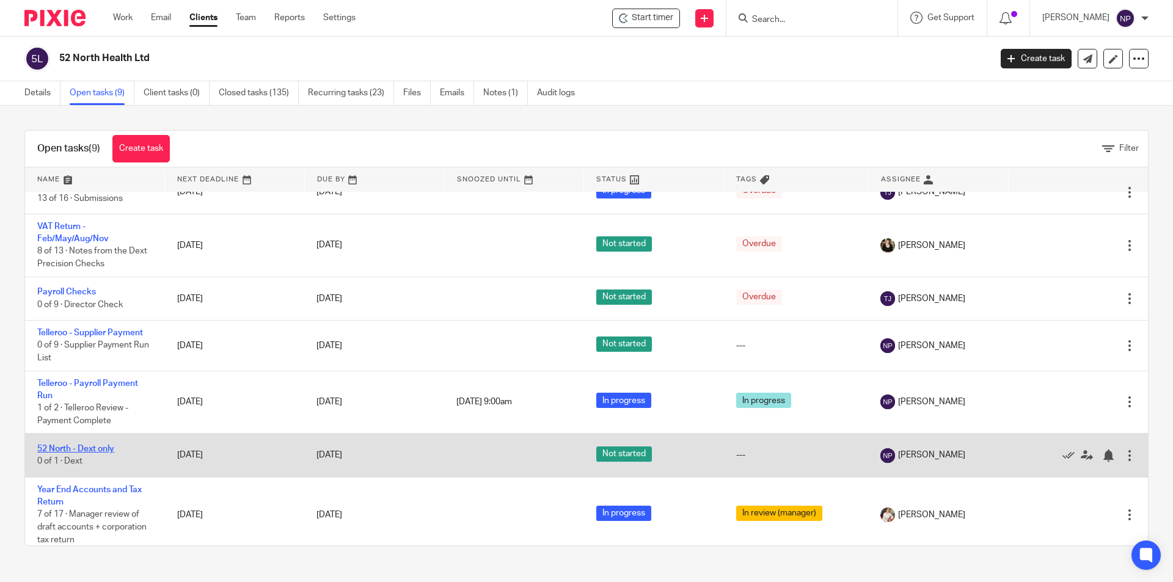
click at [106, 450] on link "52 North - Dext only" at bounding box center [75, 449] width 77 height 9
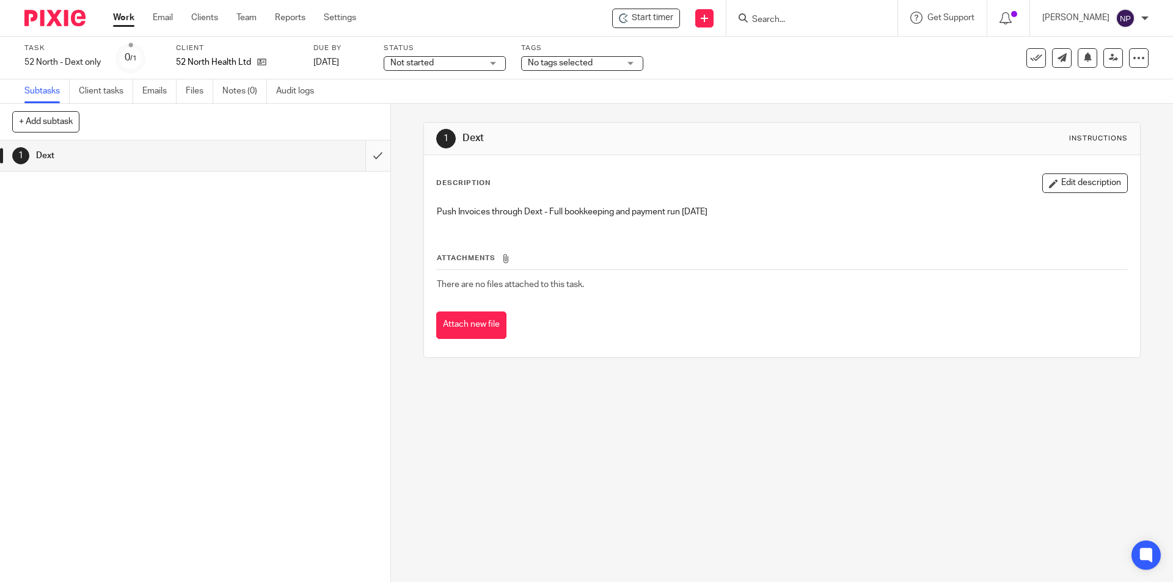
click at [362, 148] on input "submit" at bounding box center [195, 156] width 390 height 31
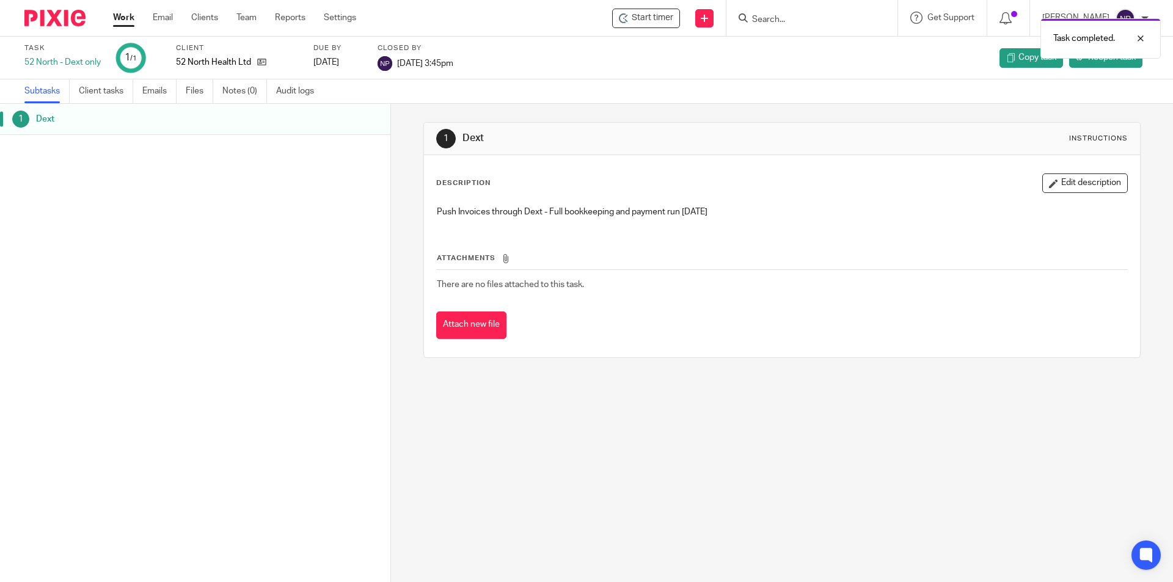
click at [788, 21] on div "Task completed." at bounding box center [874, 35] width 574 height 46
click at [1144, 40] on div at bounding box center [1131, 38] width 33 height 15
click at [772, 18] on input "Search" at bounding box center [806, 20] width 110 height 11
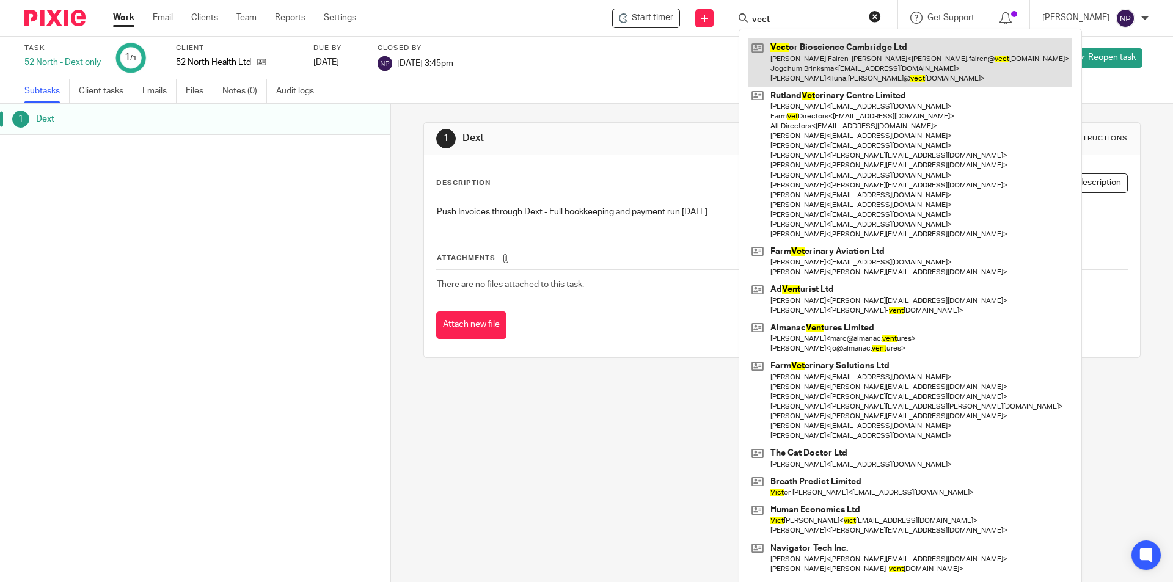
type input "vect"
click at [805, 47] on link at bounding box center [910, 62] width 324 height 48
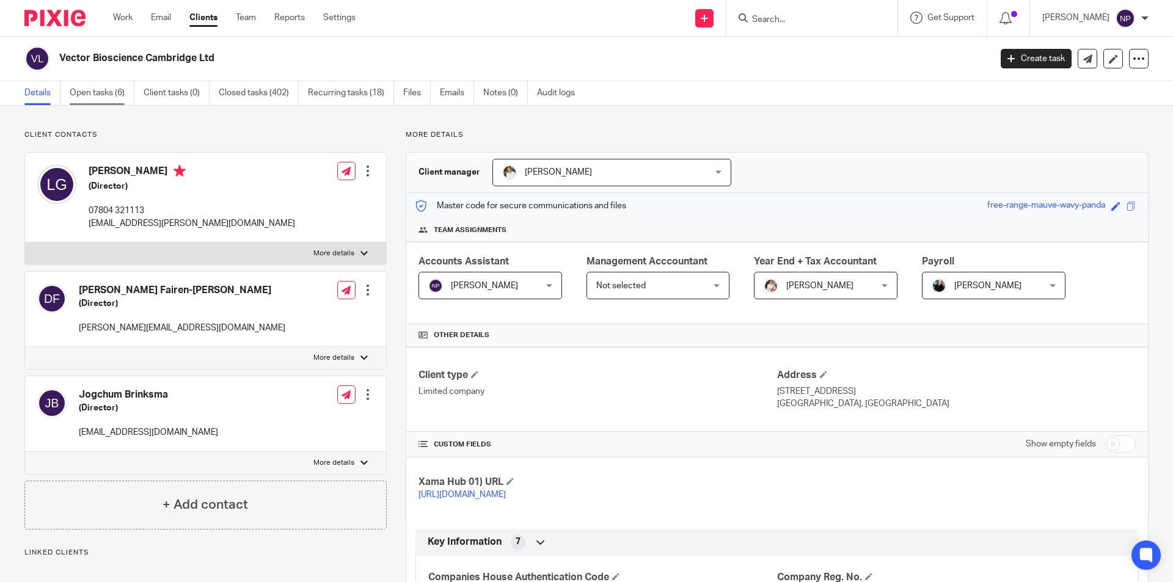
click at [97, 93] on link "Open tasks (6)" at bounding box center [102, 93] width 65 height 24
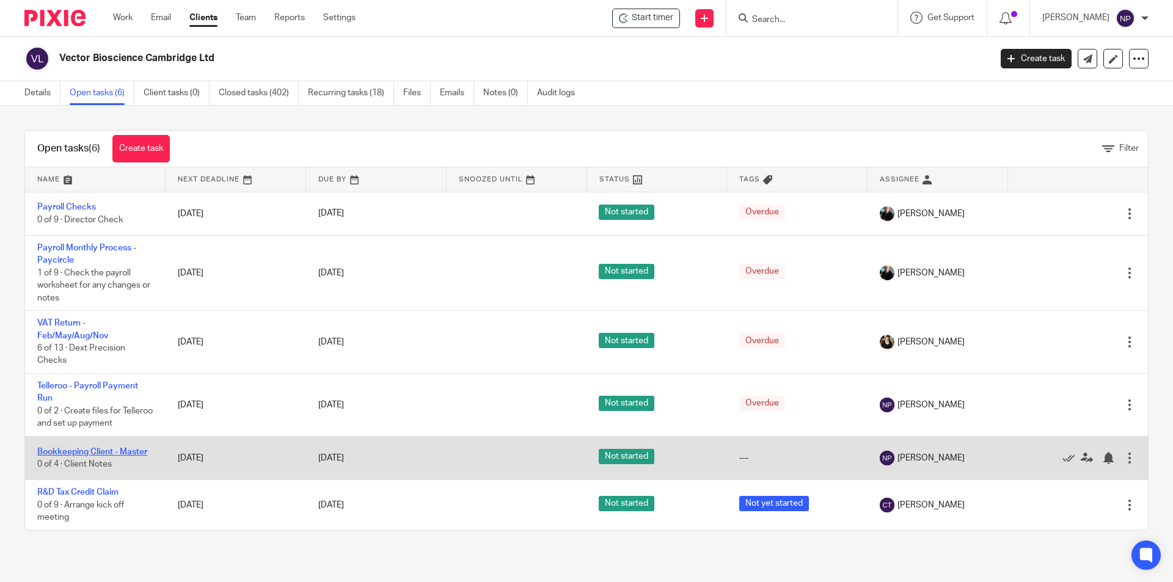
click at [125, 455] on link "Bookkeeping Client - Master" at bounding box center [92, 452] width 110 height 9
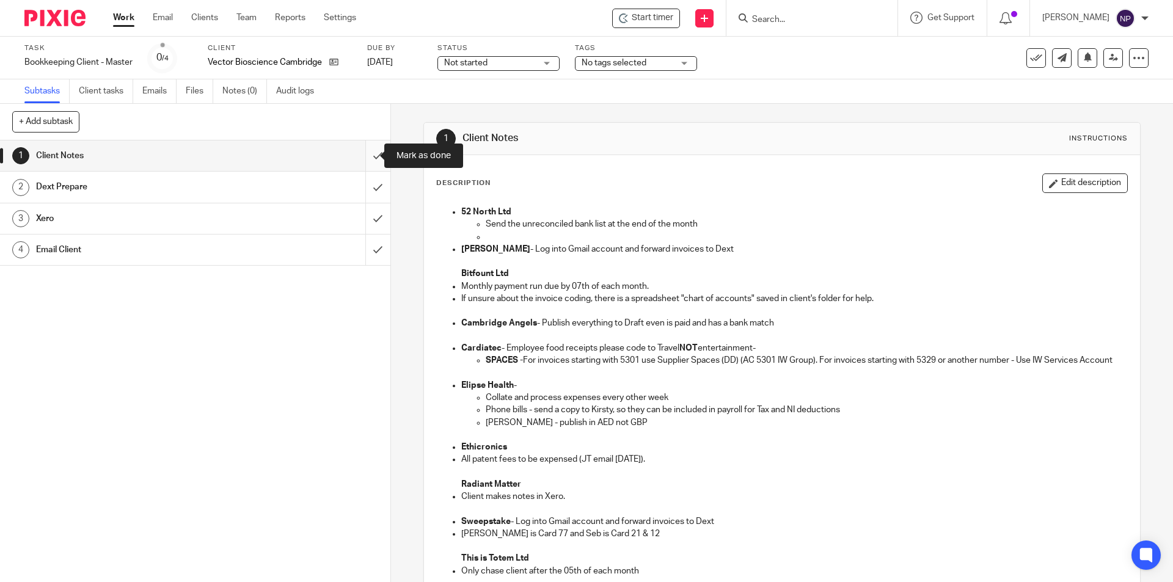
click at [371, 159] on input "submit" at bounding box center [195, 156] width 390 height 31
click at [362, 187] on input "submit" at bounding box center [195, 187] width 390 height 31
click at [367, 218] on input "submit" at bounding box center [195, 218] width 390 height 31
click at [367, 246] on input "submit" at bounding box center [195, 250] width 390 height 31
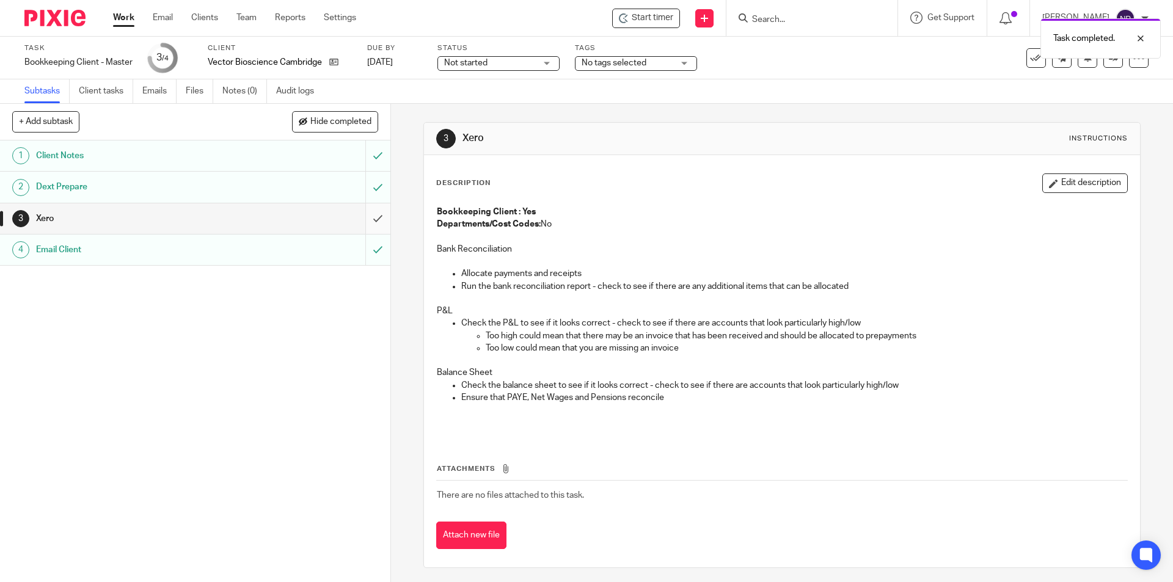
click at [371, 216] on input "submit" at bounding box center [195, 218] width 390 height 31
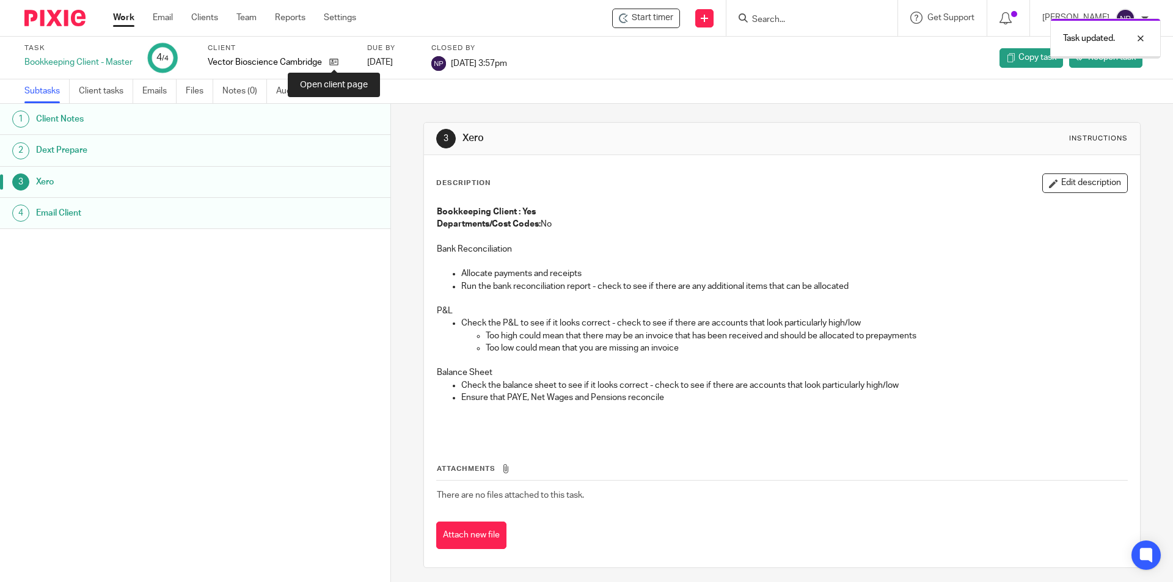
click at [331, 61] on icon at bounding box center [333, 61] width 9 height 9
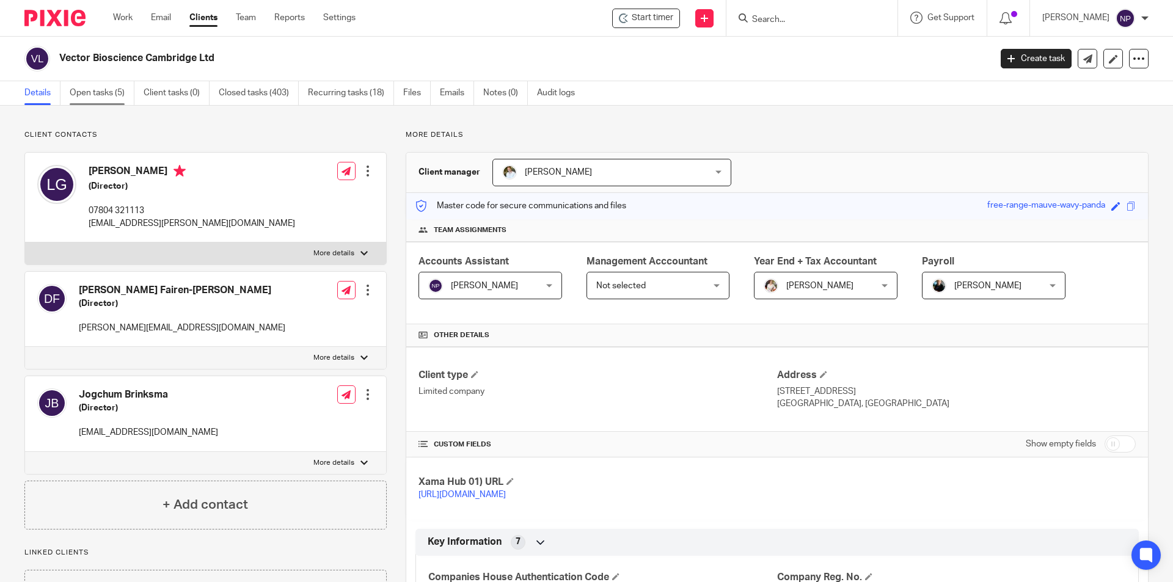
click at [95, 104] on link "Open tasks (5)" at bounding box center [102, 93] width 65 height 24
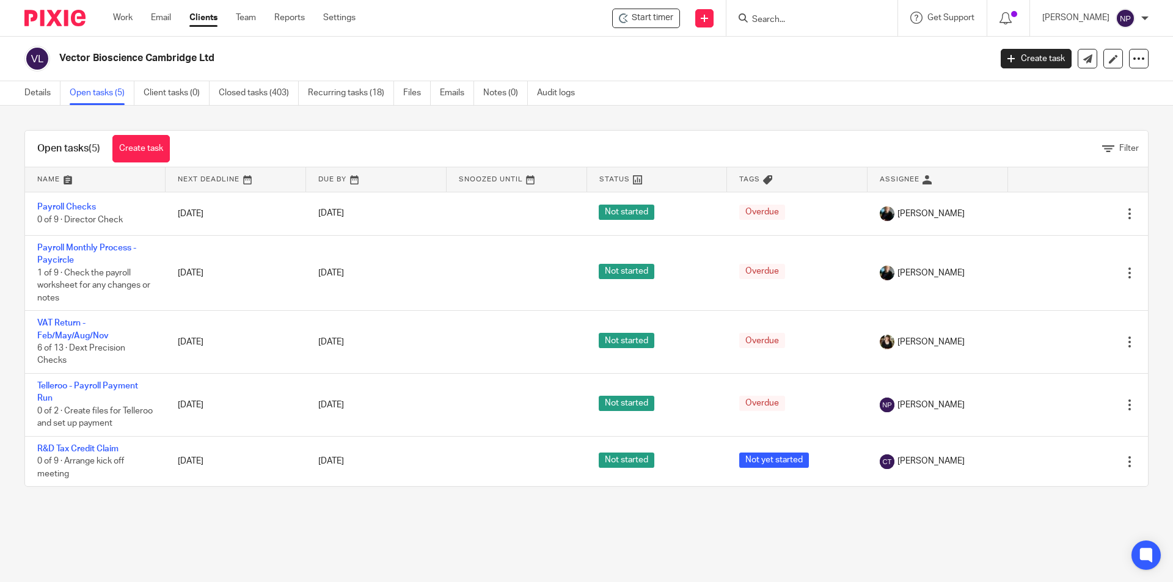
click at [769, 29] on div at bounding box center [811, 18] width 171 height 36
click at [783, 21] on input "Search" at bounding box center [806, 20] width 110 height 11
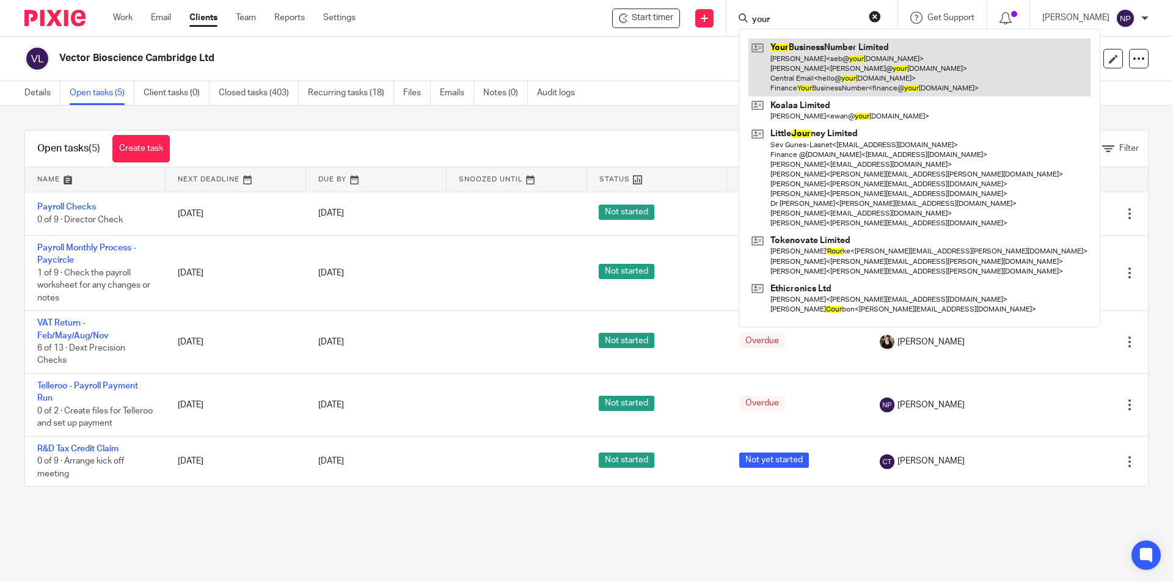
type input "your"
click at [839, 66] on link at bounding box center [919, 67] width 342 height 58
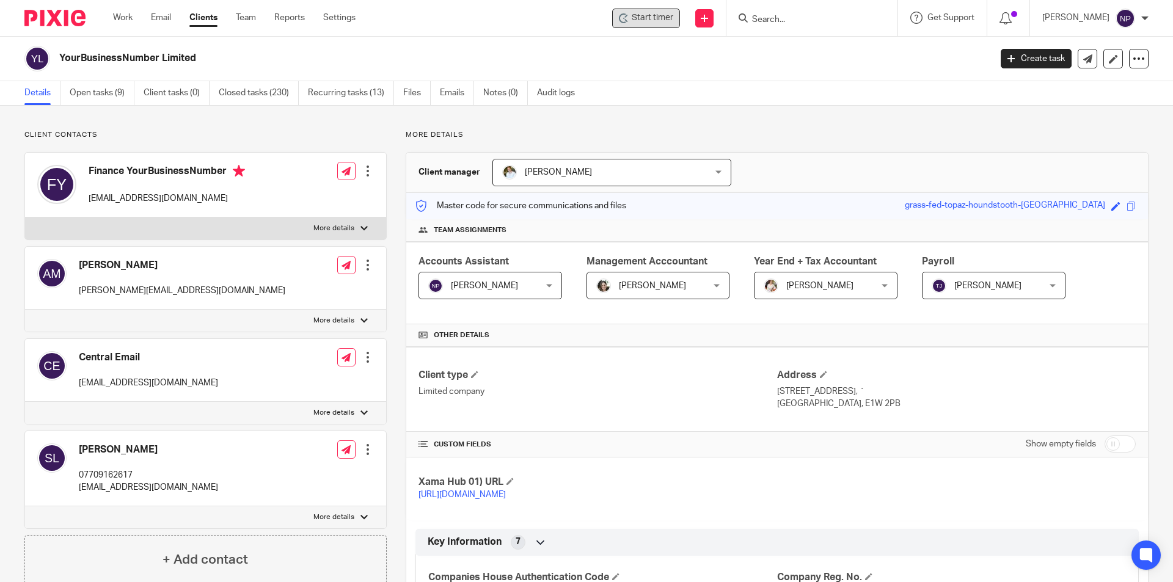
click at [649, 13] on span "Start timer" at bounding box center [653, 18] width 42 height 13
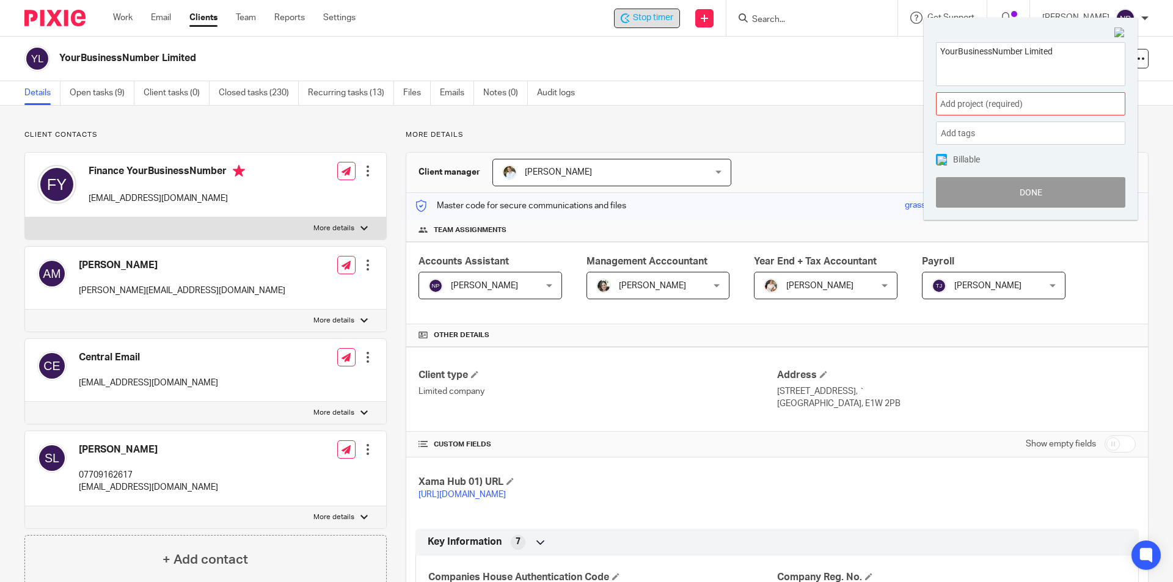
click at [950, 97] on div "Add project (required) :" at bounding box center [1030, 103] width 189 height 23
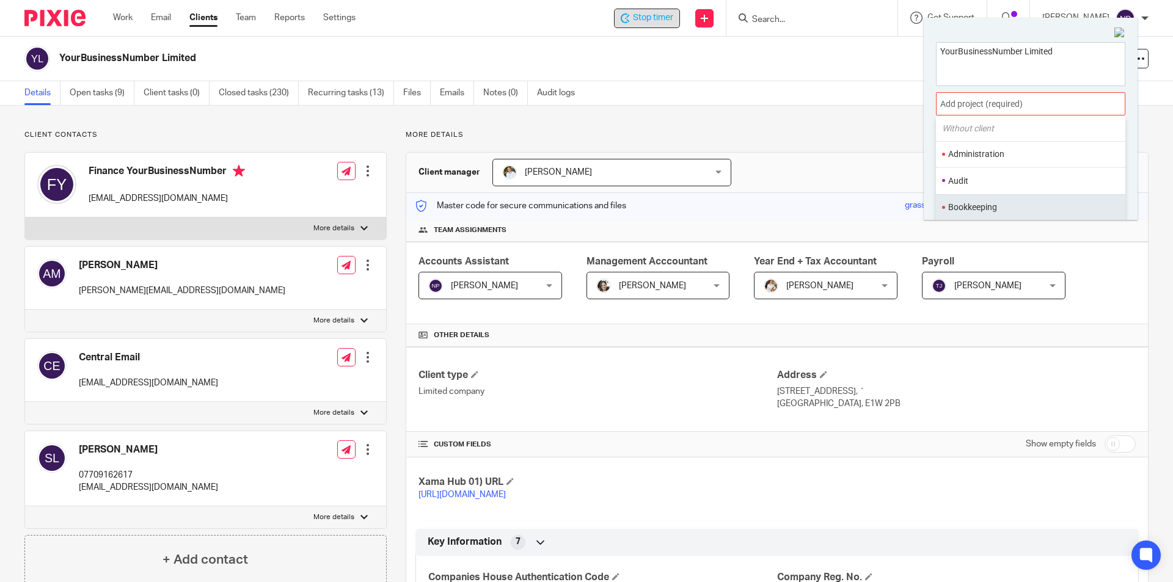
scroll to position [61, 0]
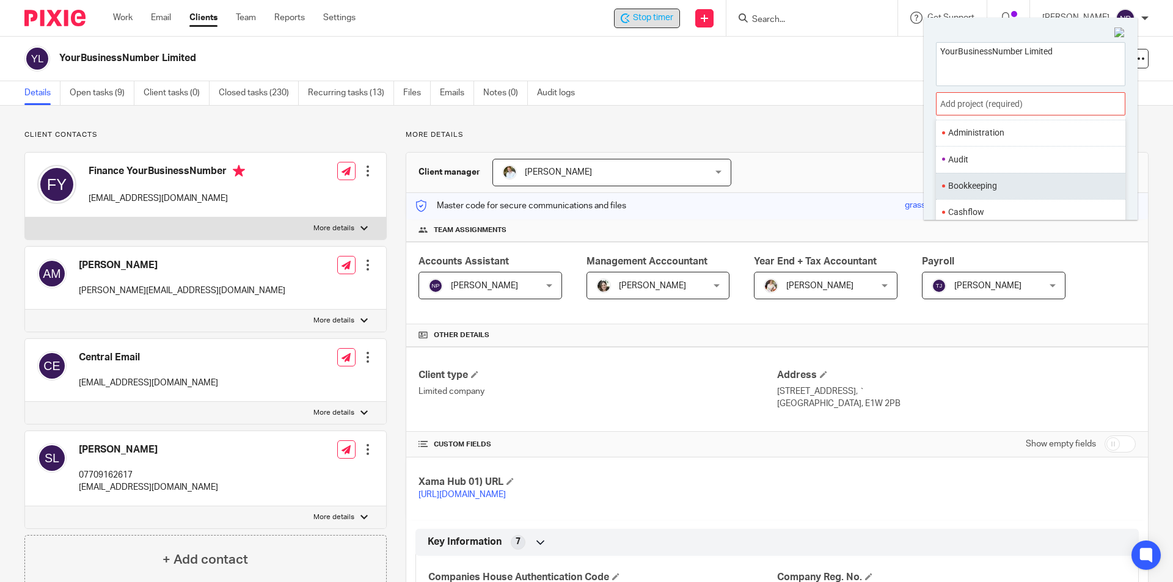
click at [982, 185] on li "Bookkeeping" at bounding box center [1027, 186] width 159 height 13
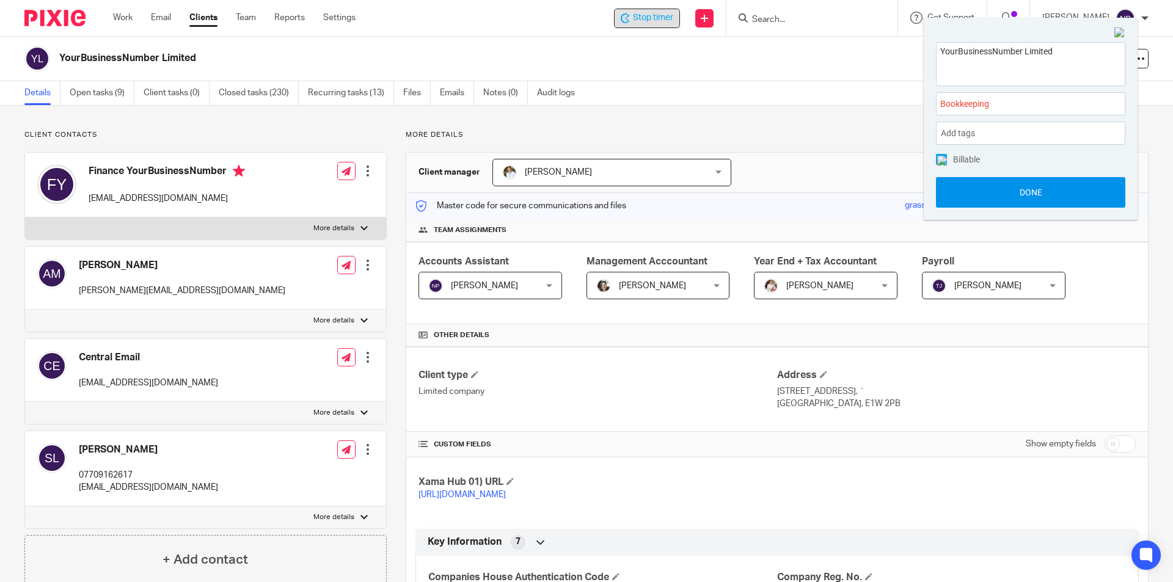
click at [1035, 193] on button "Done" at bounding box center [1030, 192] width 189 height 31
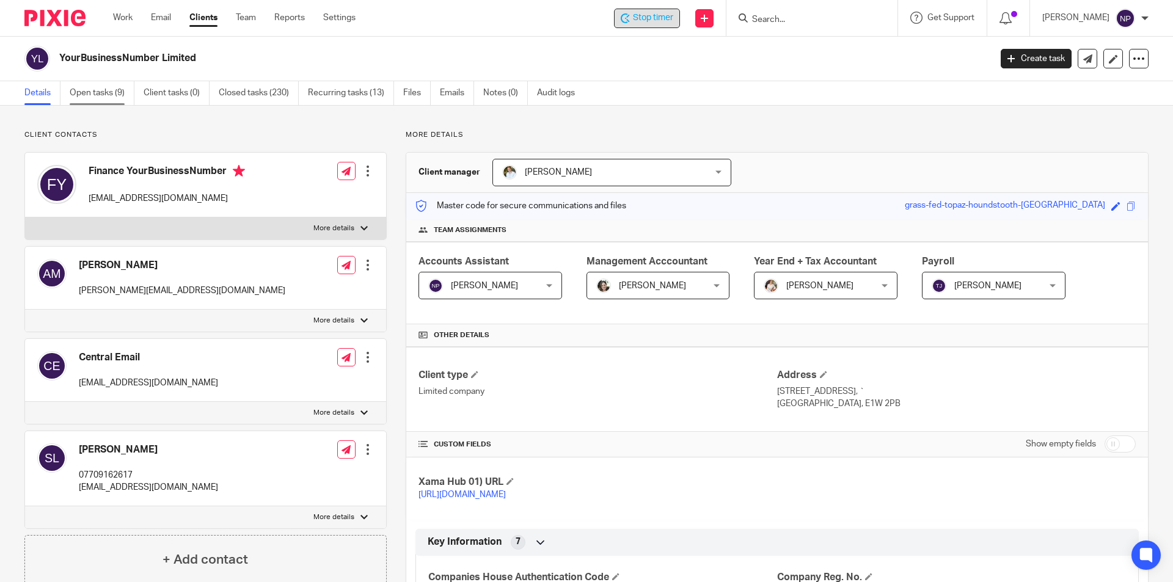
click at [114, 98] on link "Open tasks (9)" at bounding box center [102, 93] width 65 height 24
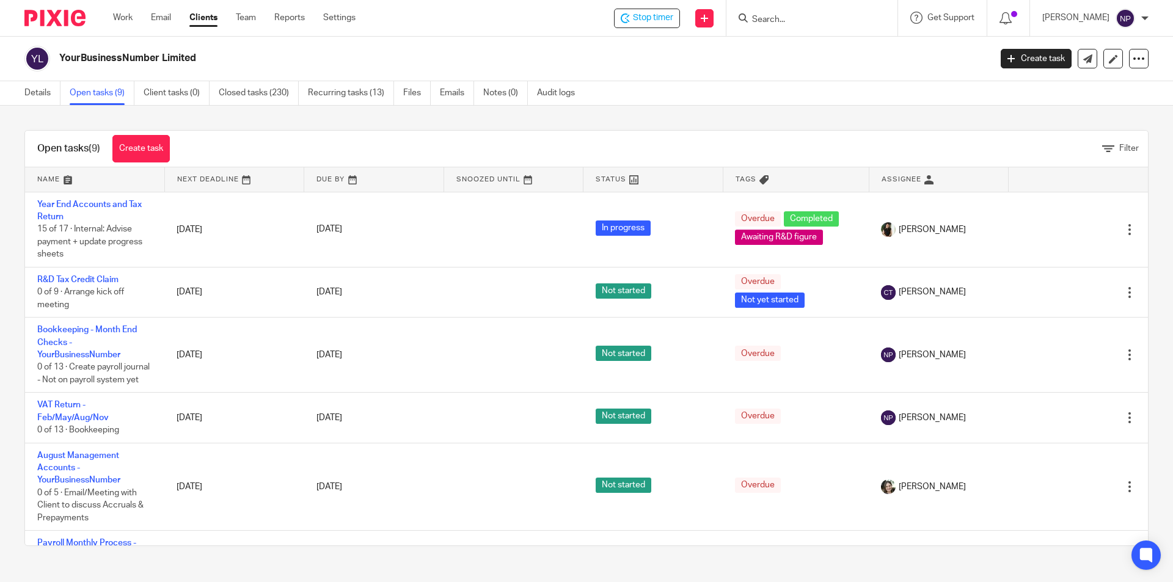
click at [765, 18] on input "Search" at bounding box center [806, 20] width 110 height 11
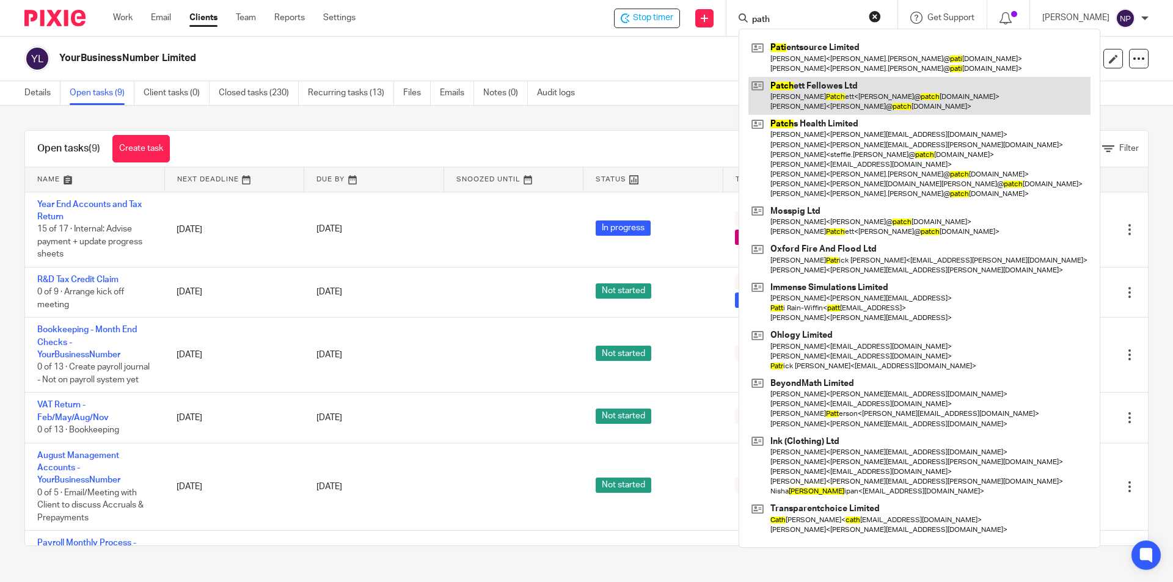
type input "path"
click at [866, 97] on link at bounding box center [919, 96] width 342 height 38
